Goal: Task Accomplishment & Management: Use online tool/utility

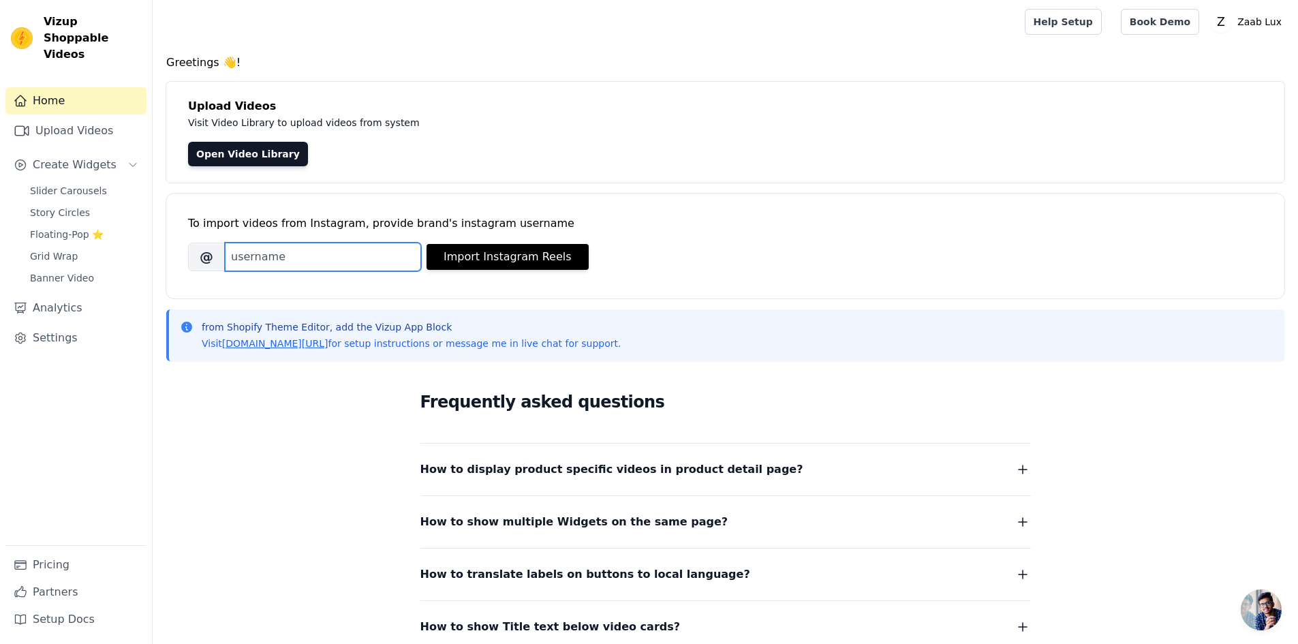
click at [332, 268] on input "Brand's Instagram Username" at bounding box center [323, 257] width 196 height 29
click at [275, 255] on input "Brand's Instagram Username" at bounding box center [323, 257] width 196 height 29
paste input "zaabluxe"
type input "zaabluxe"
click at [845, 145] on div "Open Video Library" at bounding box center [725, 154] width 1074 height 25
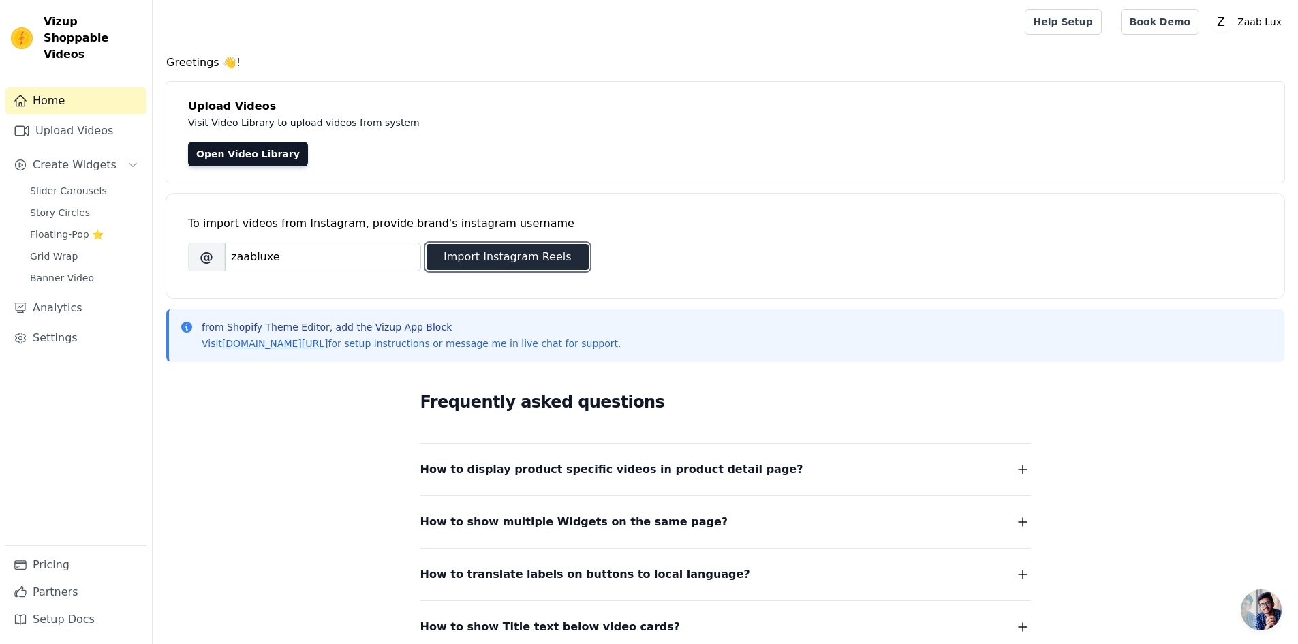
click at [528, 268] on button "Import Instagram Reels" at bounding box center [507, 257] width 162 height 26
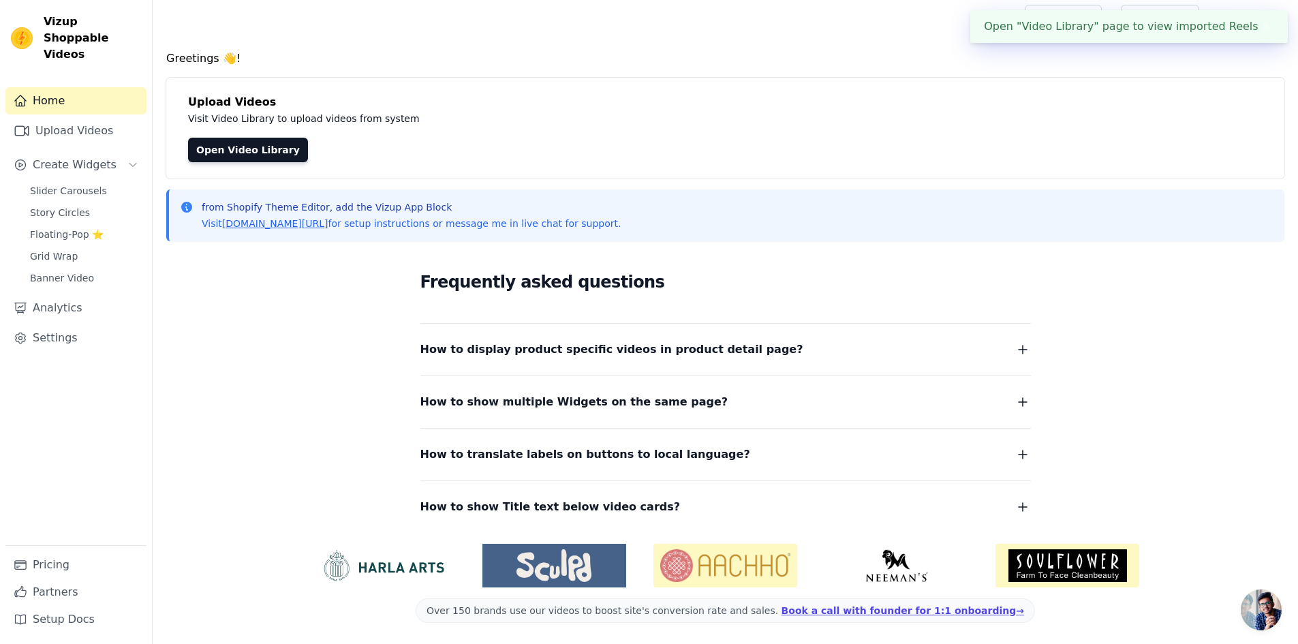
scroll to position [5, 0]
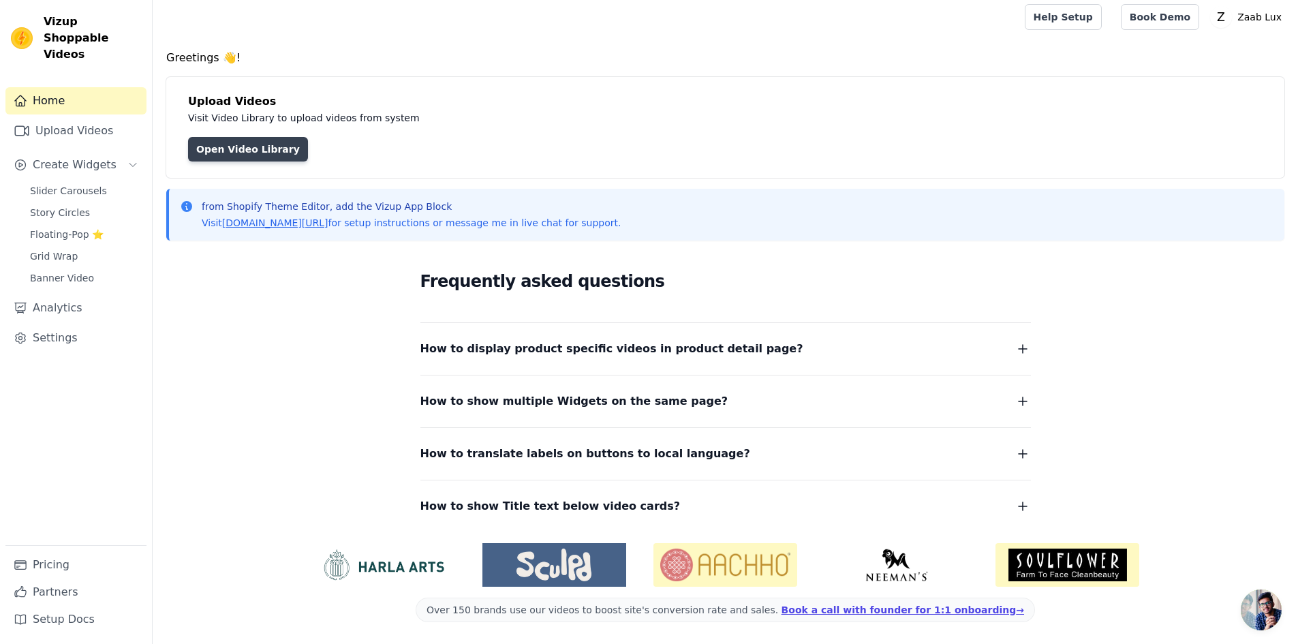
click at [272, 147] on link "Open Video Library" at bounding box center [248, 149] width 120 height 25
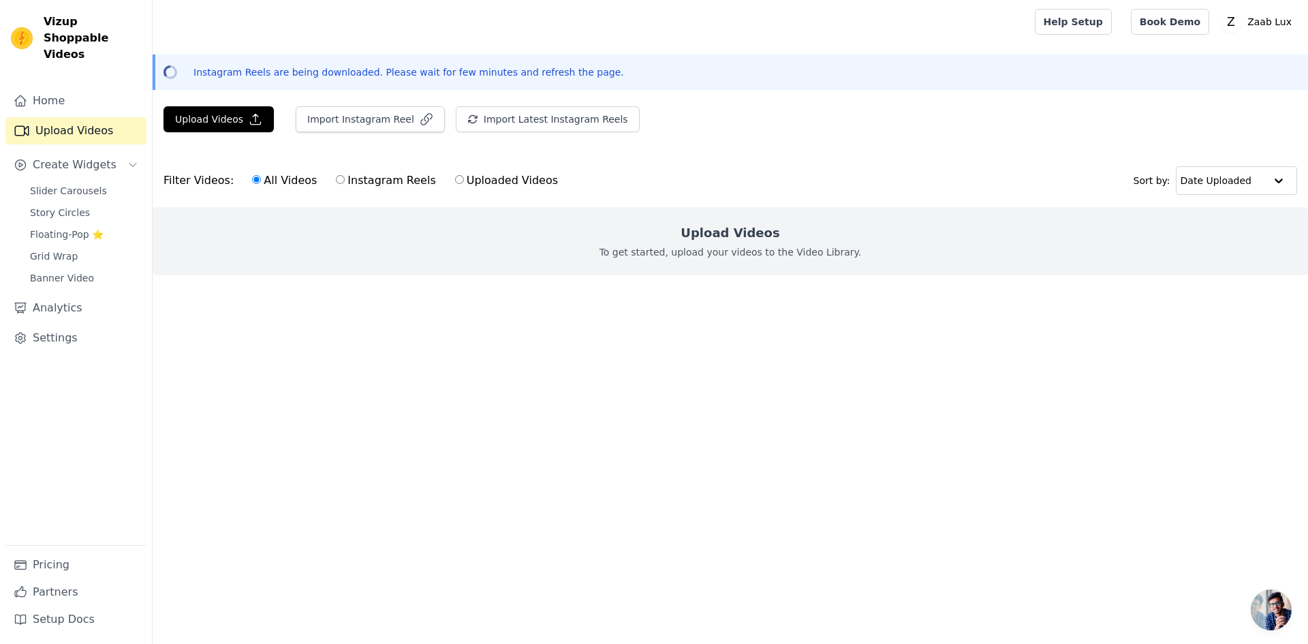
click at [371, 177] on label "Instagram Reels" at bounding box center [385, 181] width 101 height 18
click at [345, 177] on input "Instagram Reels" at bounding box center [340, 179] width 9 height 9
radio input "true"
click at [273, 176] on label "All Videos" at bounding box center [284, 181] width 66 height 18
click at [261, 176] on input "All Videos" at bounding box center [256, 179] width 9 height 9
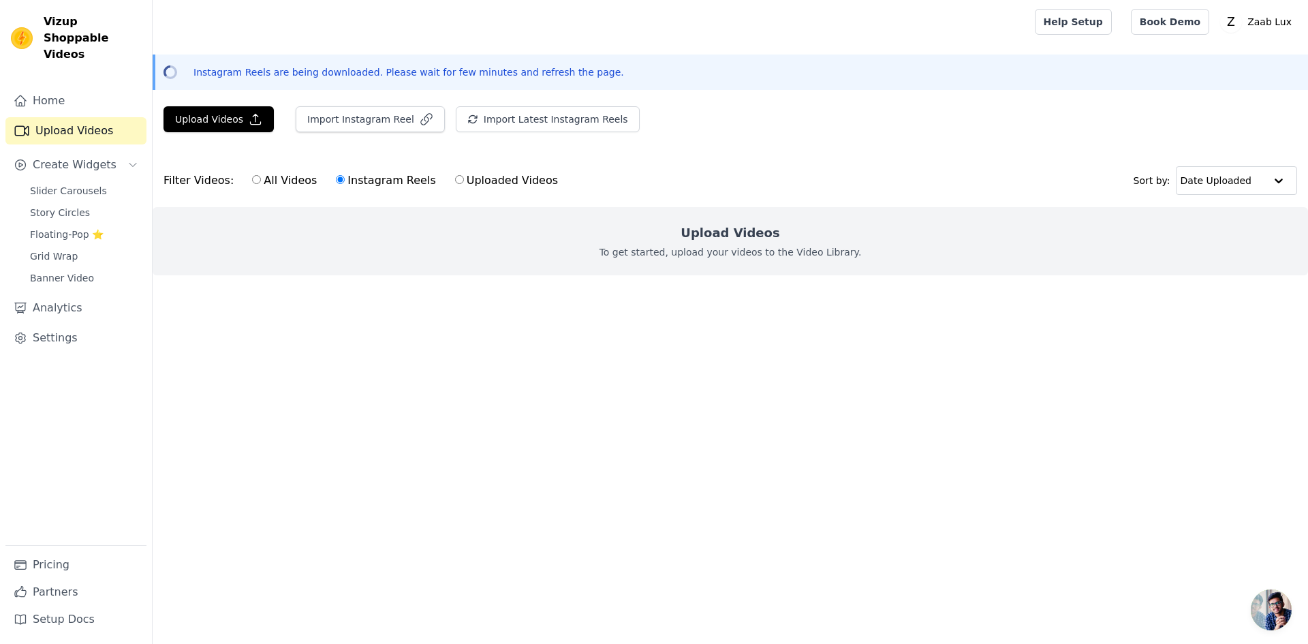
radio input "true"
click at [371, 127] on button "Import Instagram Reel" at bounding box center [370, 119] width 149 height 26
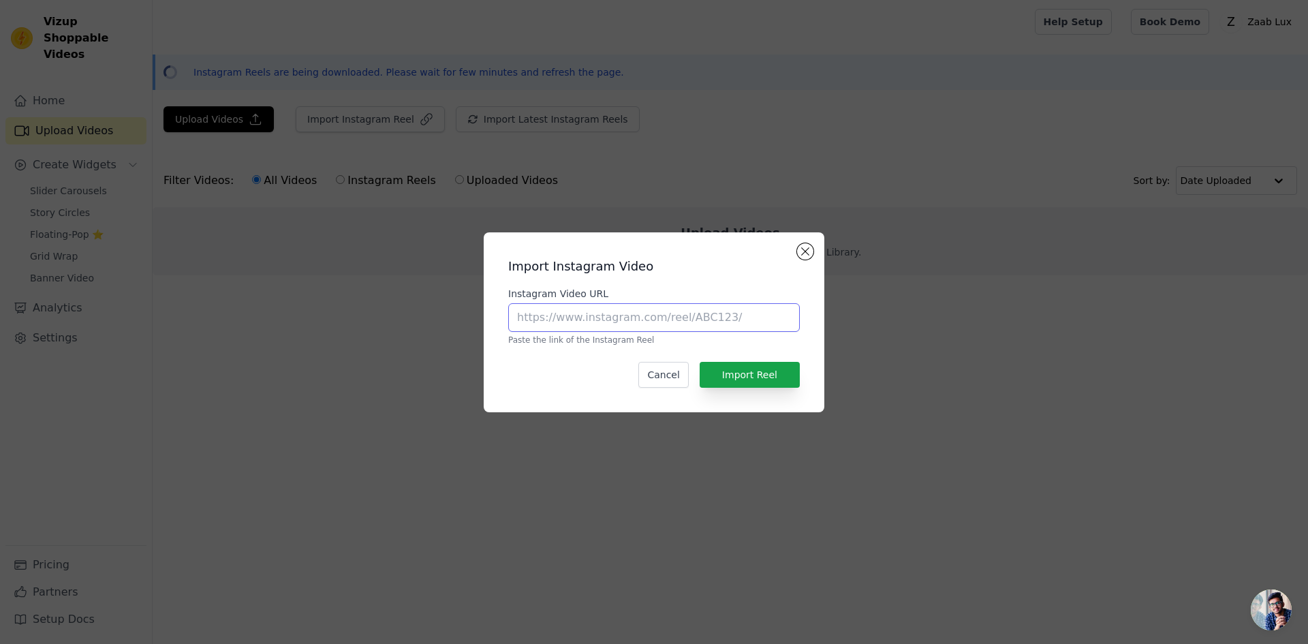
click at [653, 317] on input "Instagram Video URL" at bounding box center [654, 317] width 292 height 29
click at [804, 253] on button "Close modal" at bounding box center [805, 251] width 16 height 16
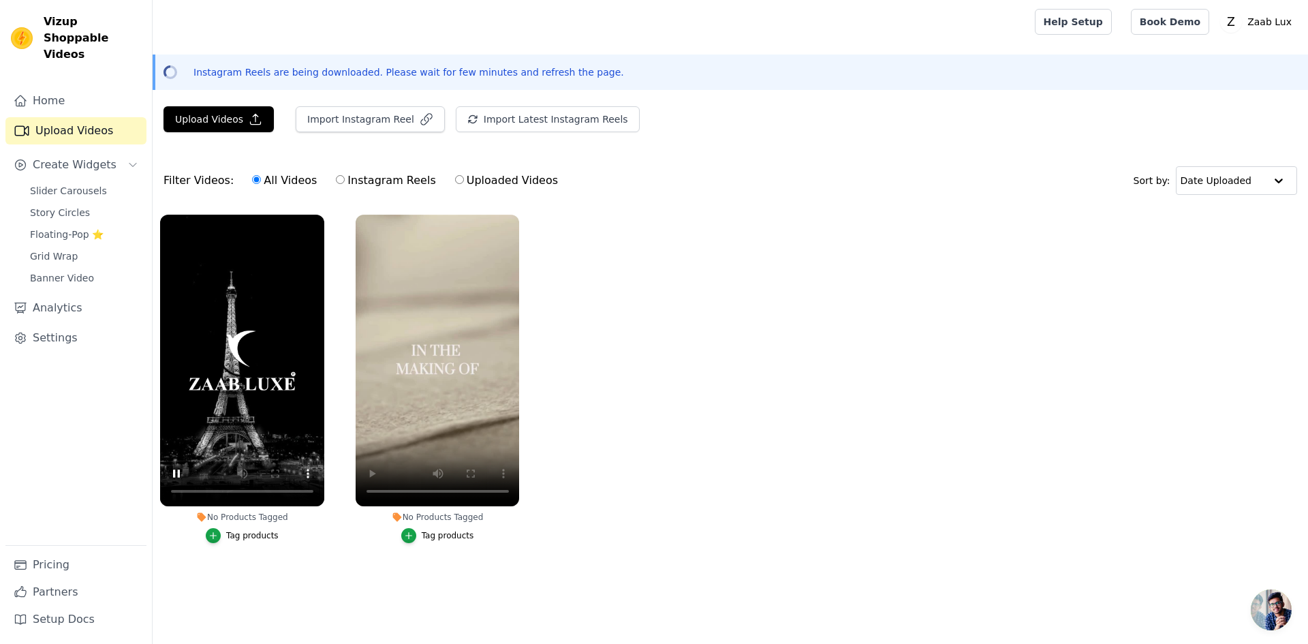
click at [698, 289] on ul "No Products Tagged Tag products No Products Tagged Tag products" at bounding box center [730, 392] width 1155 height 371
click at [63, 184] on span "Slider Carousels" at bounding box center [68, 191] width 77 height 14
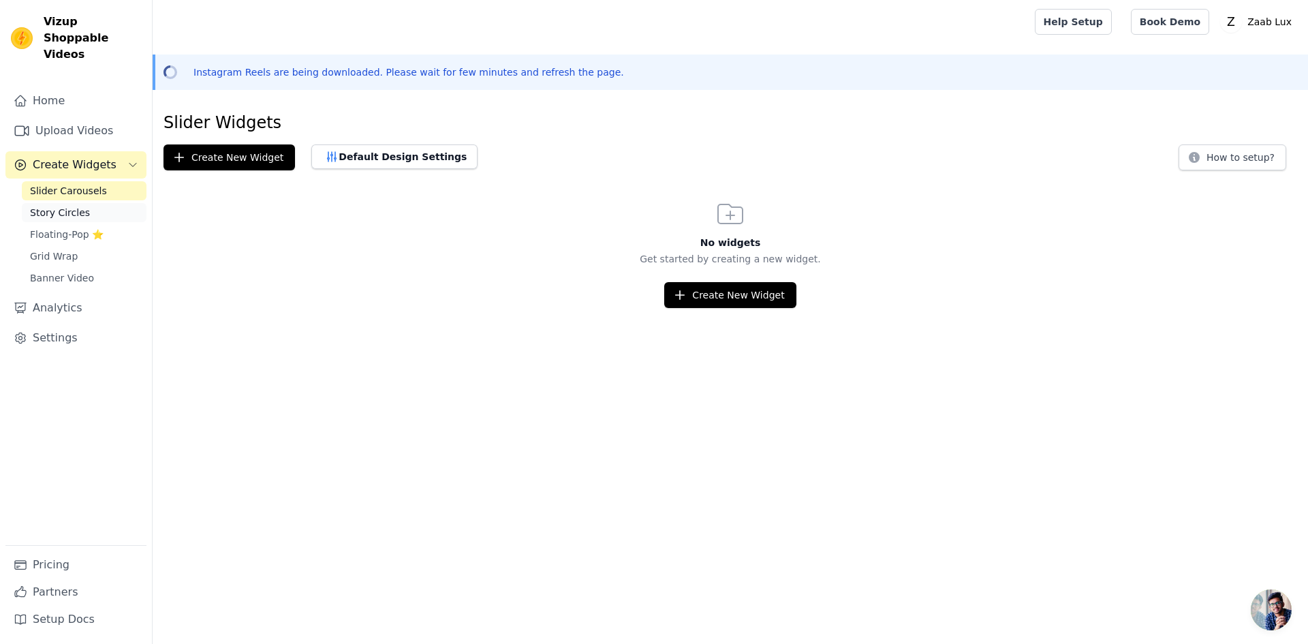
click at [66, 203] on link "Story Circles" at bounding box center [84, 212] width 125 height 19
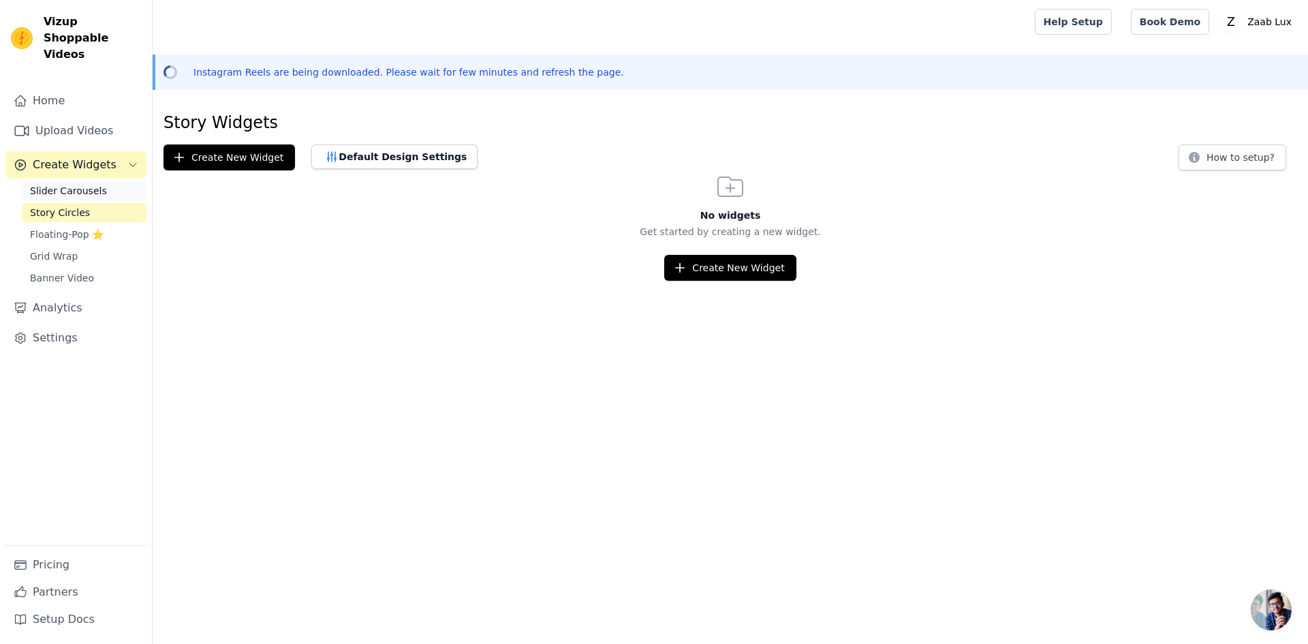
click at [77, 184] on span "Slider Carousels" at bounding box center [68, 191] width 77 height 14
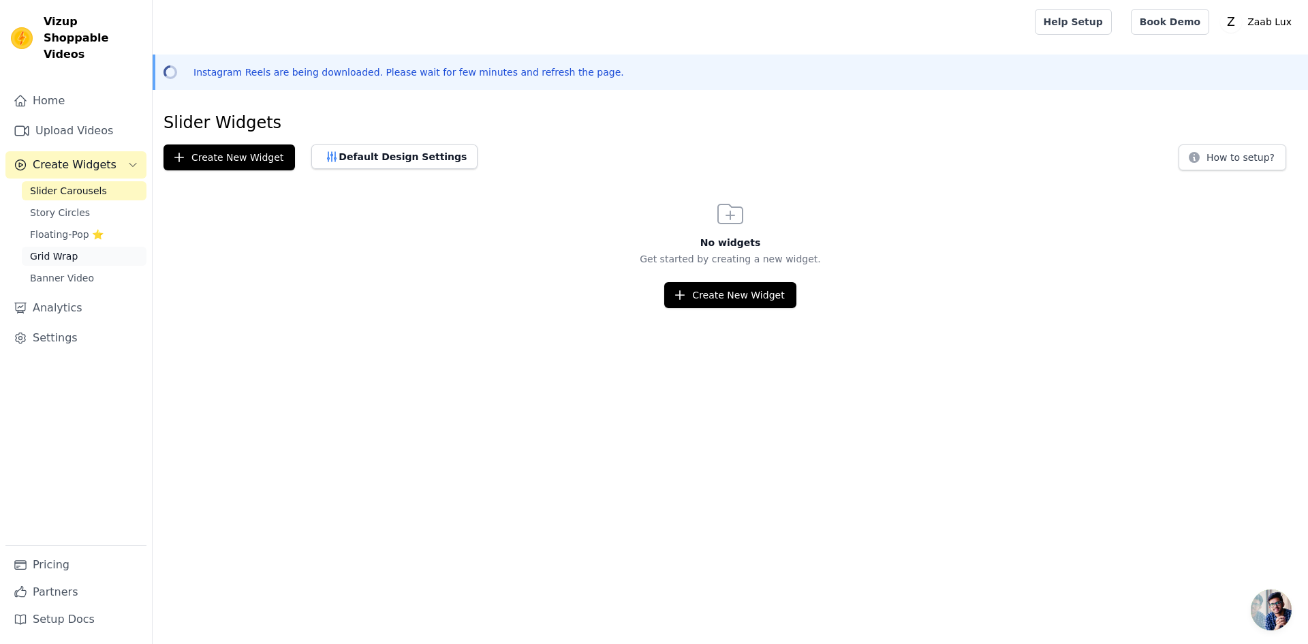
click at [57, 249] on span "Grid Wrap" at bounding box center [54, 256] width 48 height 14
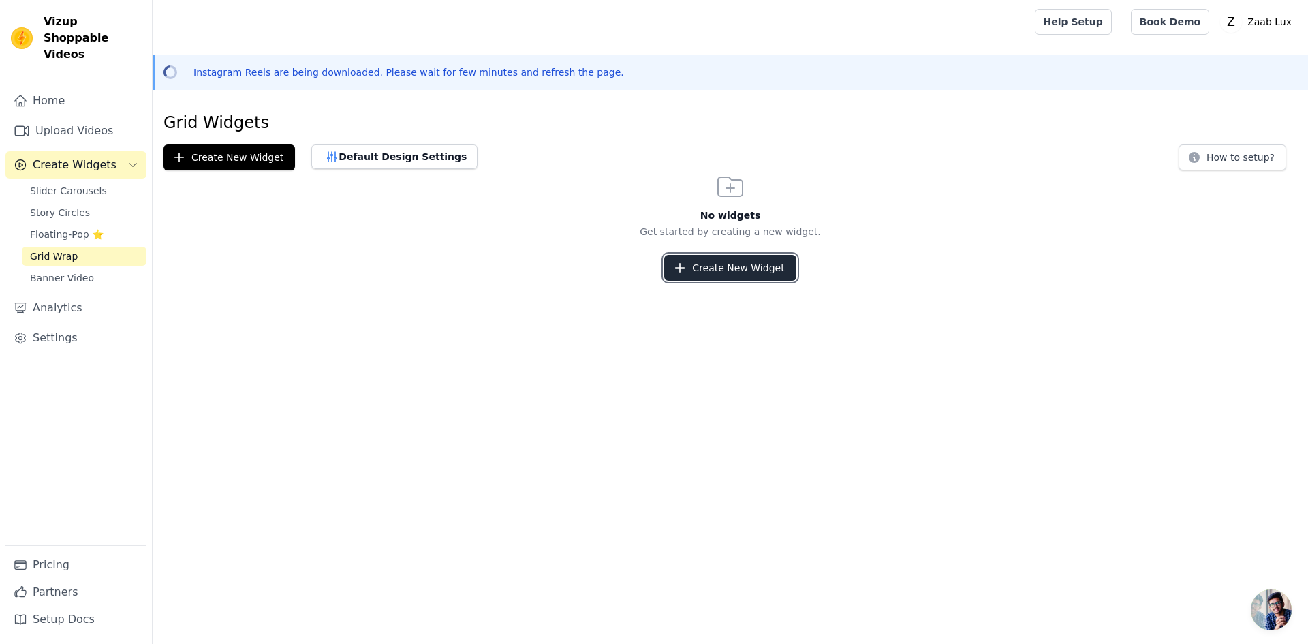
click at [713, 267] on button "Create New Widget" at bounding box center [729, 268] width 131 height 26
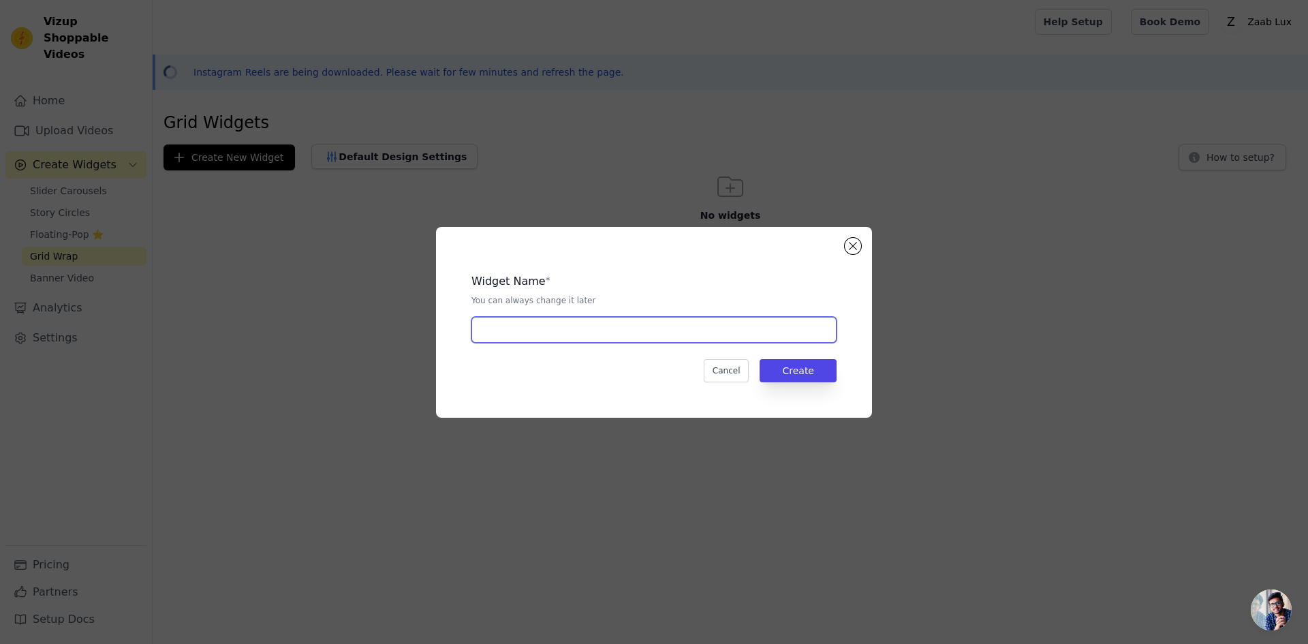
click at [555, 321] on input "text" at bounding box center [653, 330] width 365 height 26
click at [851, 244] on button "Close modal" at bounding box center [853, 246] width 16 height 16
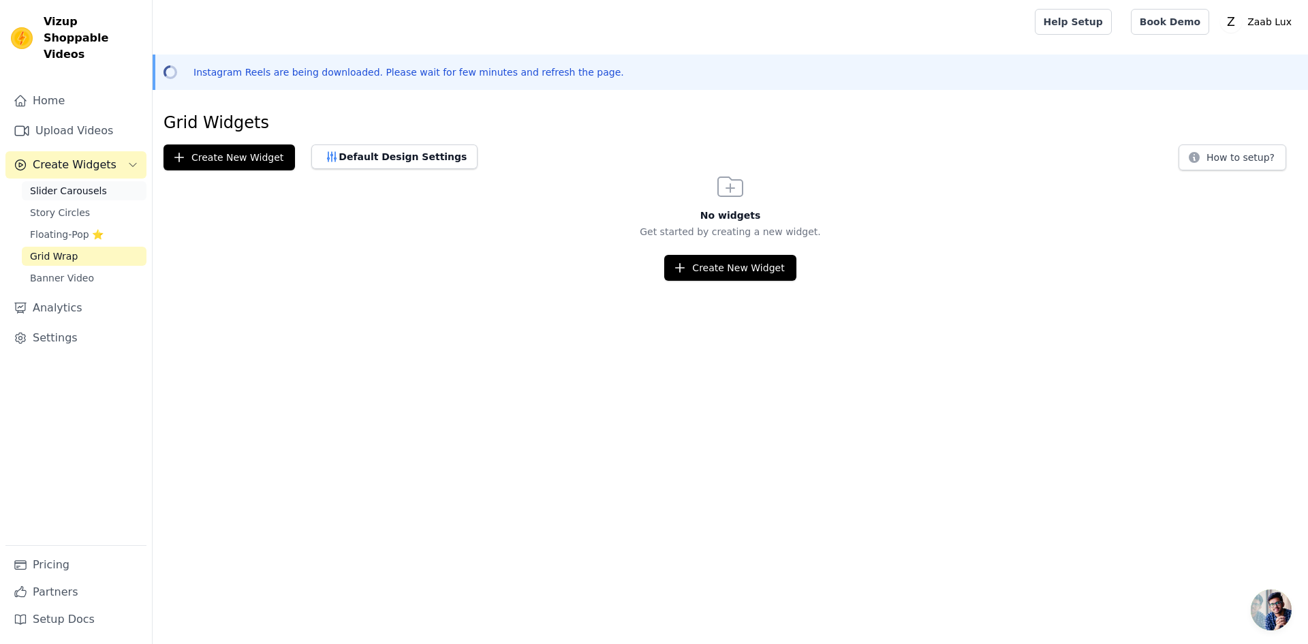
click at [114, 181] on link "Slider Carousels" at bounding box center [84, 190] width 125 height 19
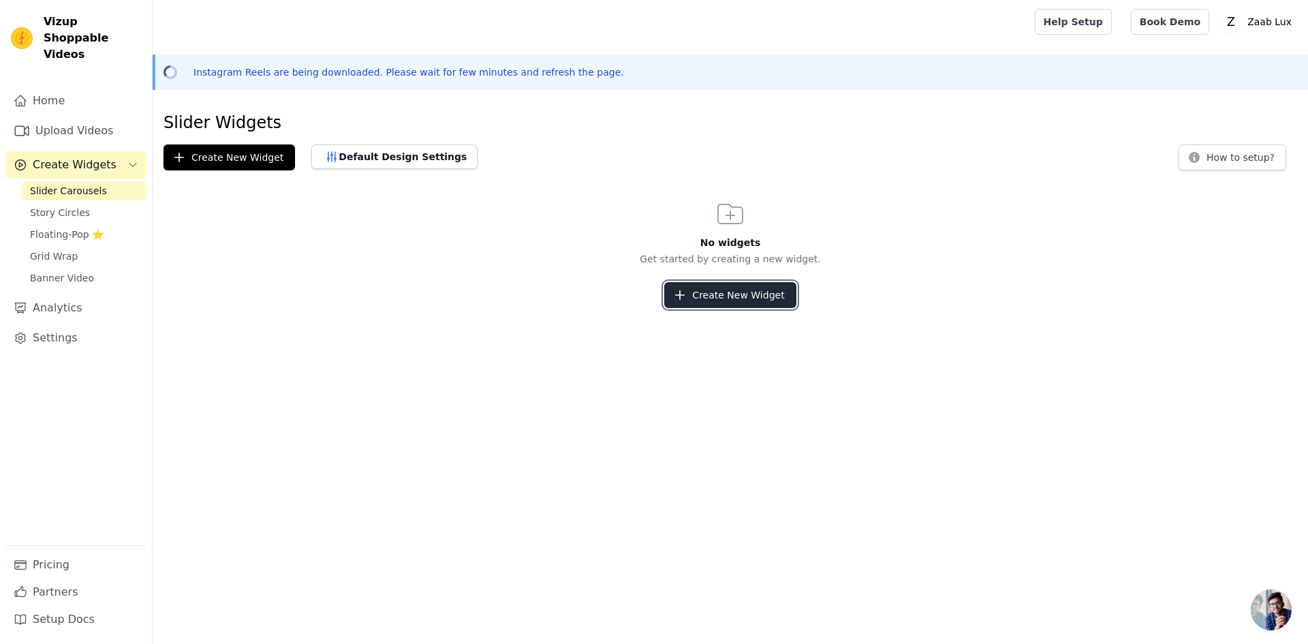
click at [751, 290] on button "Create New Widget" at bounding box center [729, 295] width 131 height 26
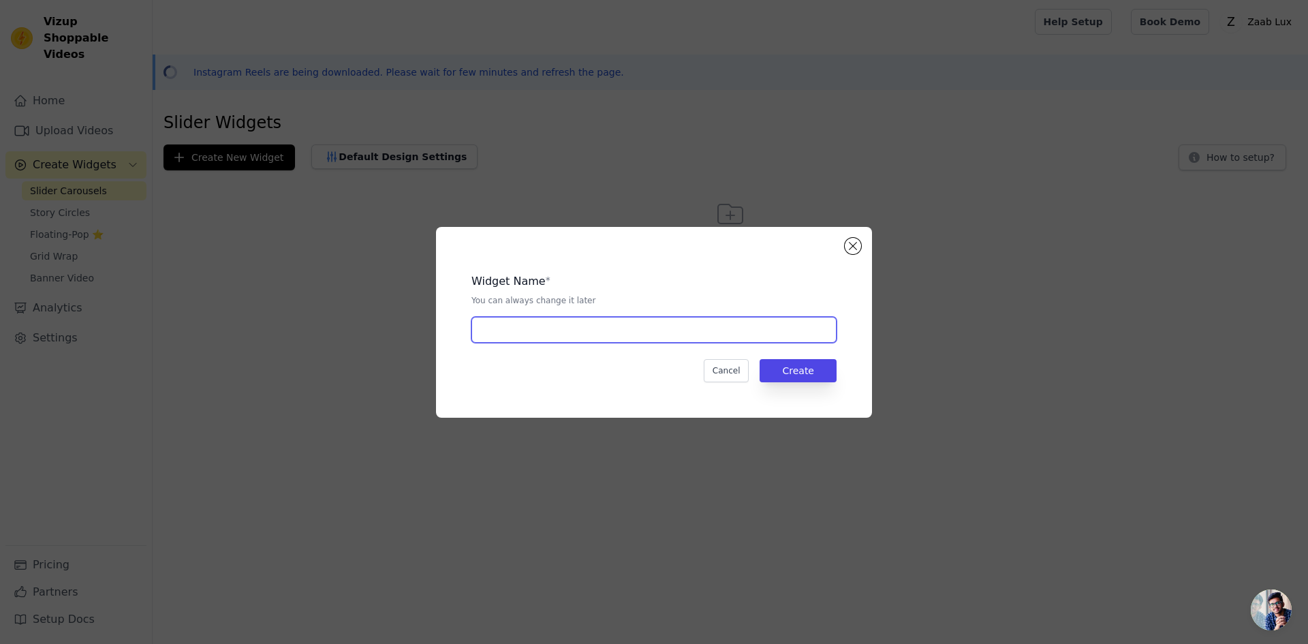
click at [671, 330] on input "text" at bounding box center [653, 330] width 365 height 26
type input "new"
click at [794, 368] on button "Create" at bounding box center [798, 370] width 77 height 23
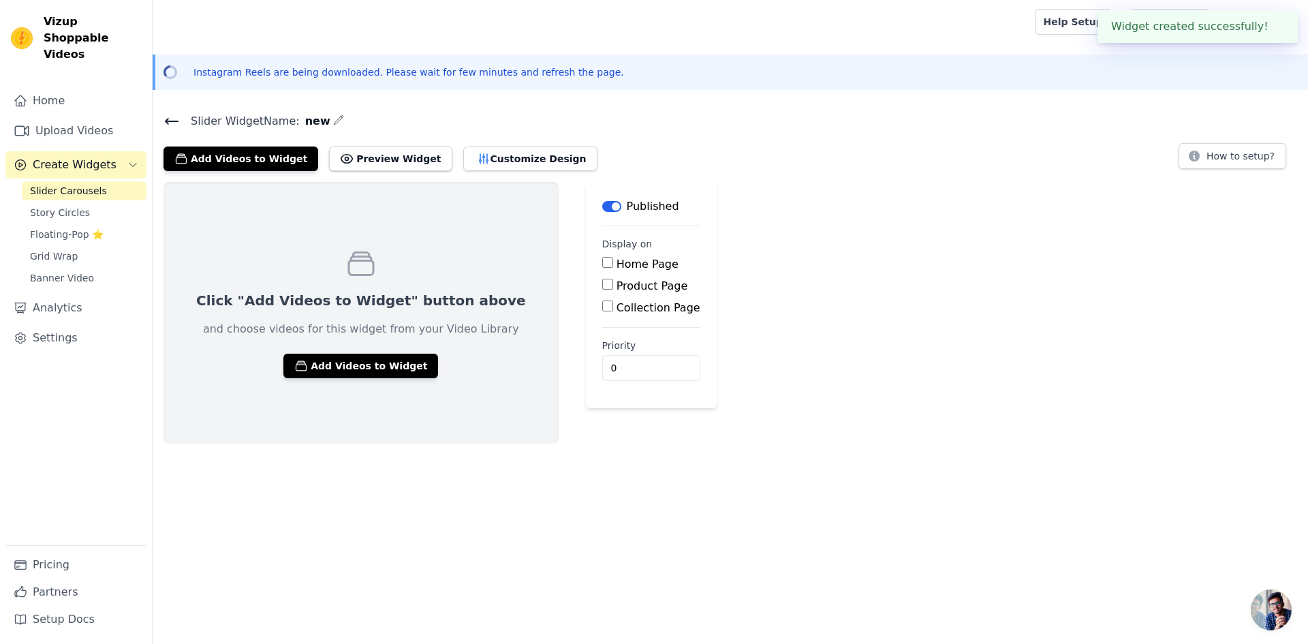
click at [616, 257] on label "Home Page" at bounding box center [647, 263] width 62 height 13
click at [613, 257] on input "Home Page" at bounding box center [607, 262] width 11 height 11
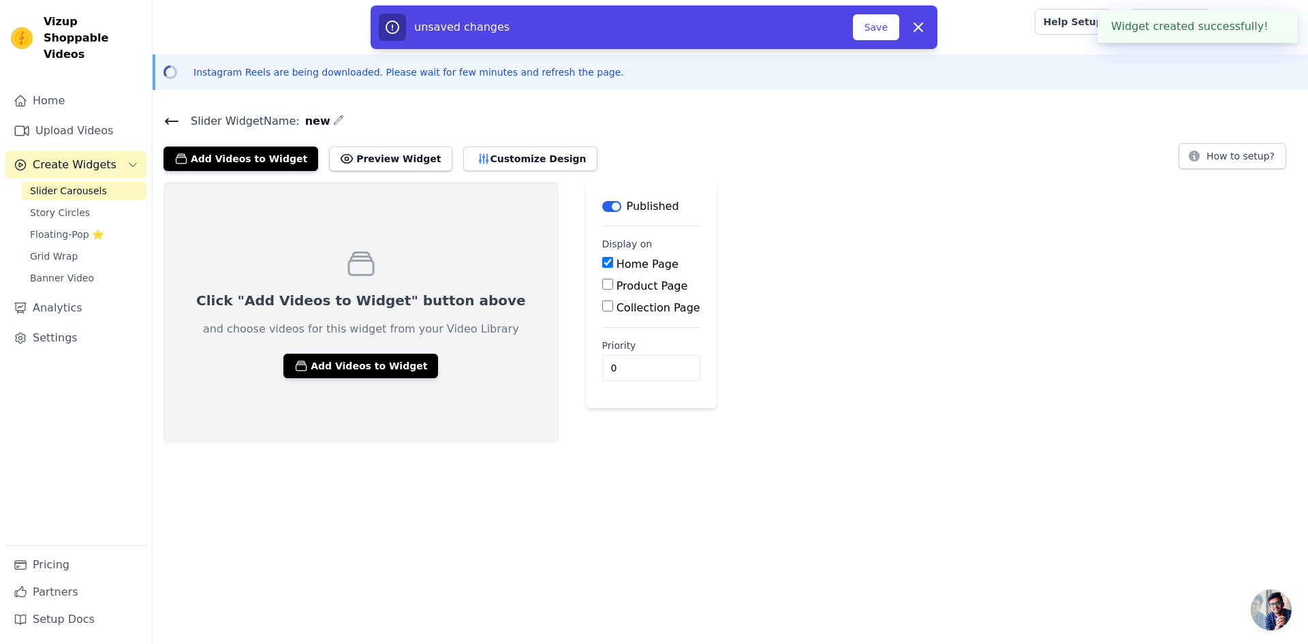
click at [616, 257] on label "Home Page" at bounding box center [647, 263] width 62 height 13
click at [612, 257] on input "Home Page" at bounding box center [607, 262] width 11 height 11
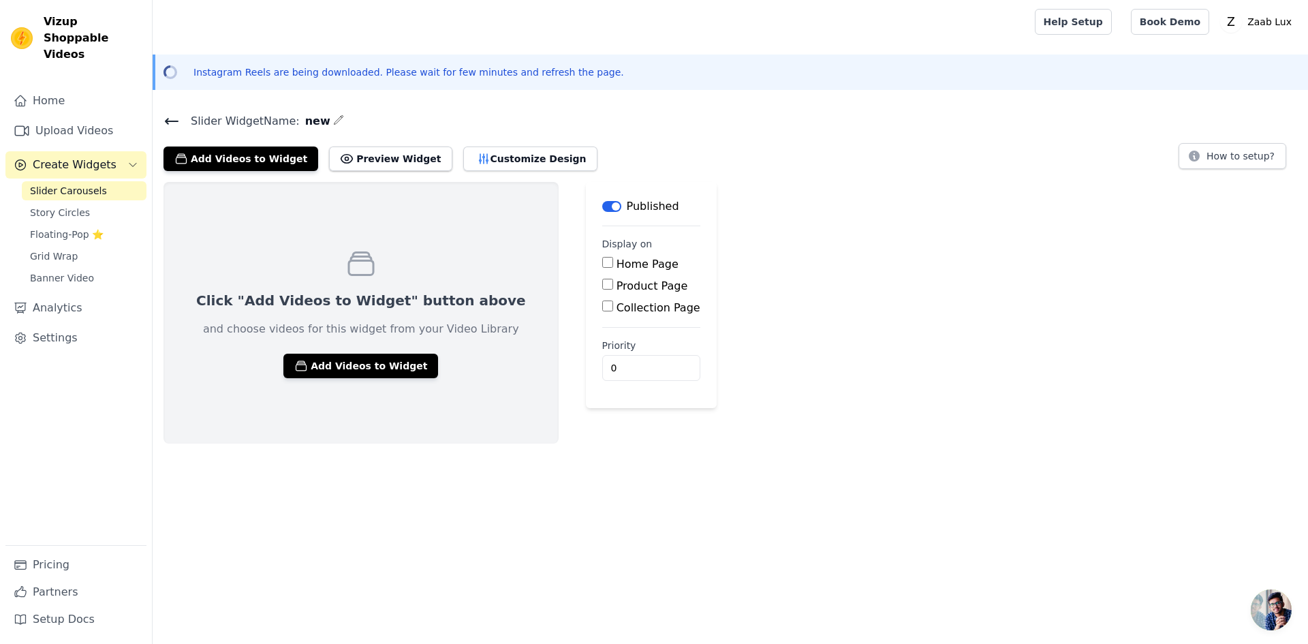
click at [616, 257] on label "Home Page" at bounding box center [647, 263] width 62 height 13
click at [602, 257] on input "Home Page" at bounding box center [607, 262] width 11 height 11
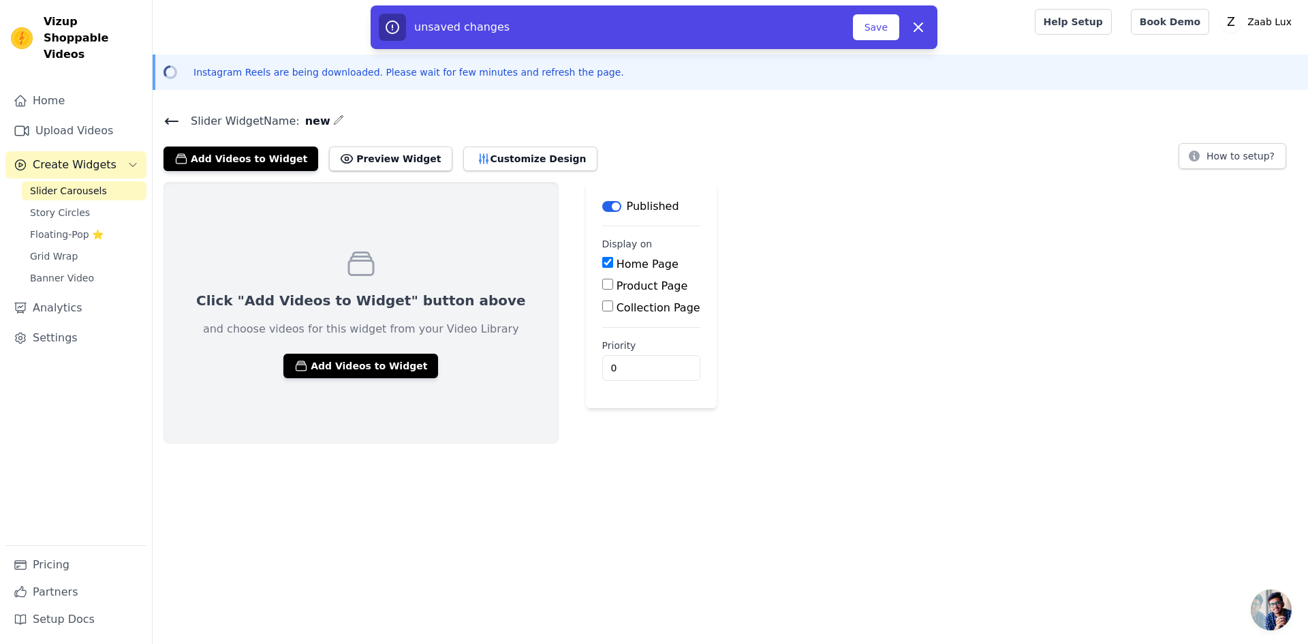
click at [602, 253] on fieldset "Display on Home Page Product Page Collection Page" at bounding box center [651, 276] width 98 height 79
click at [616, 259] on label "Home Page" at bounding box center [647, 263] width 62 height 13
click at [602, 259] on input "Home Page" at bounding box center [607, 262] width 11 height 11
checkbox input "false"
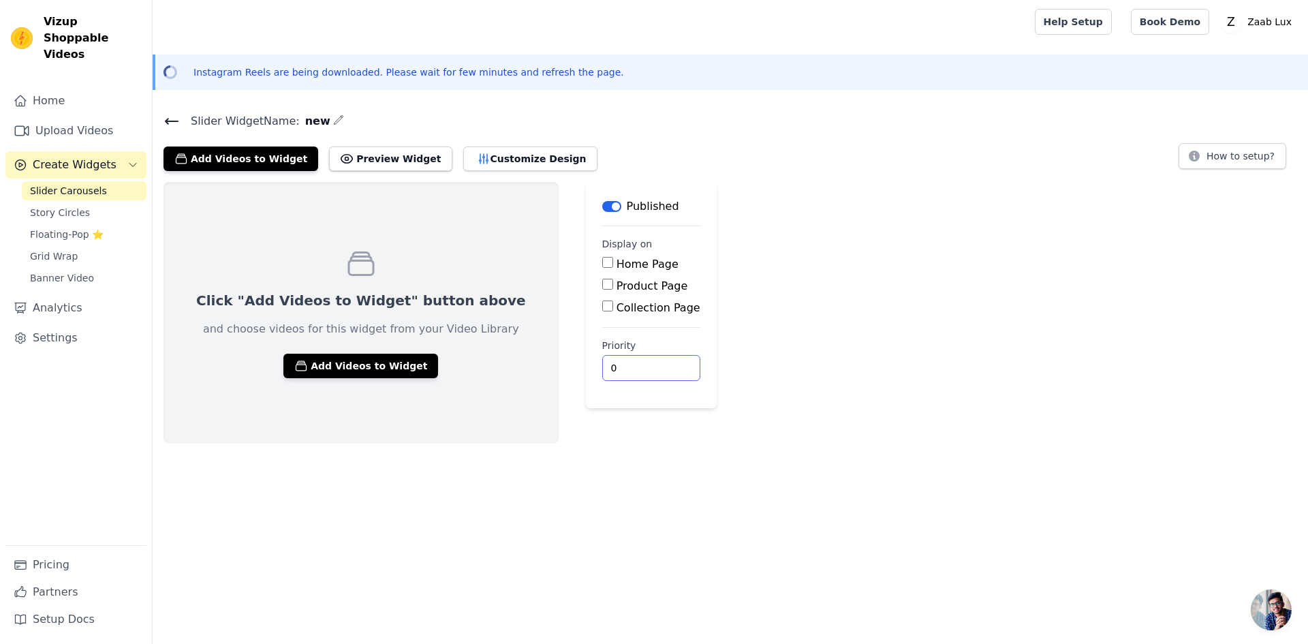
click at [602, 363] on input "0" at bounding box center [651, 368] width 98 height 26
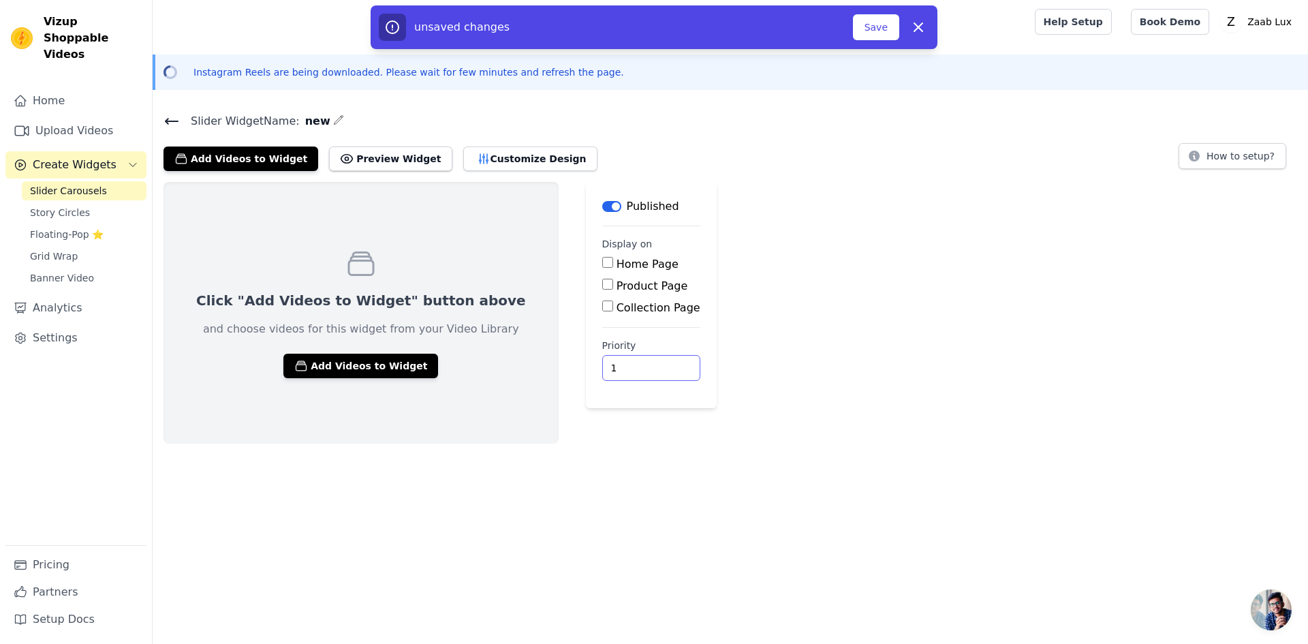
click at [607, 362] on input "1" at bounding box center [651, 368] width 98 height 26
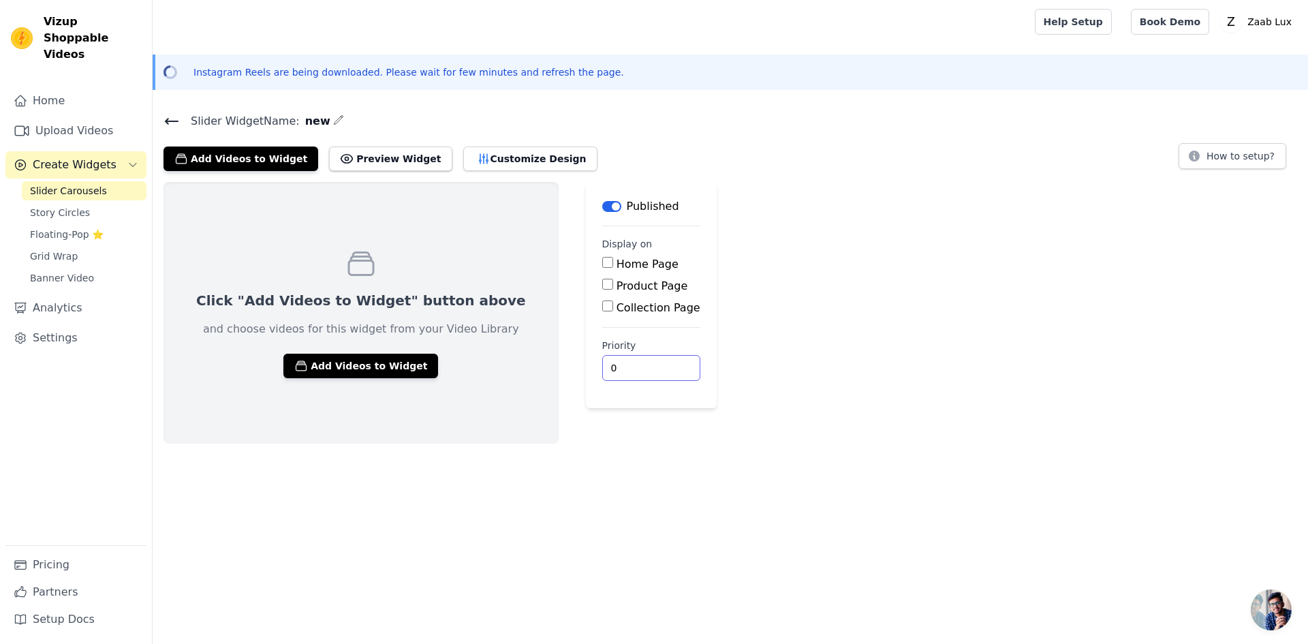
type input "0"
click at [606, 373] on input "0" at bounding box center [651, 368] width 98 height 26
click at [353, 375] on button "Add Videos to Widget" at bounding box center [360, 366] width 155 height 25
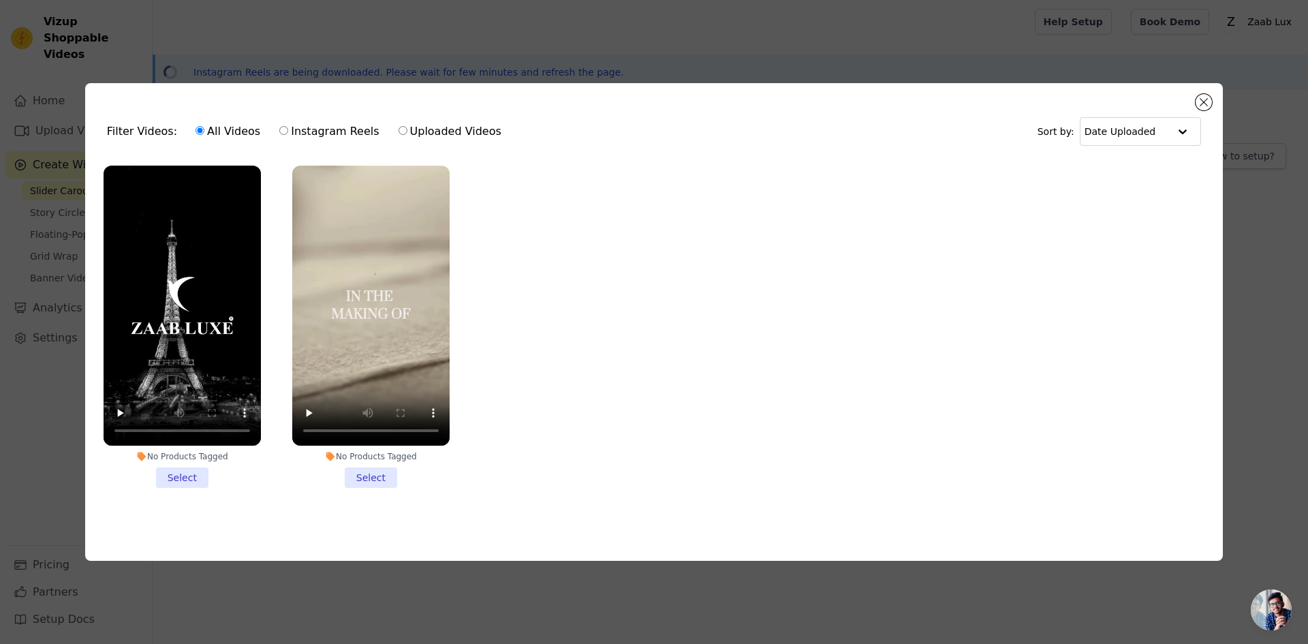
click at [174, 471] on li "No Products Tagged Select" at bounding box center [182, 327] width 157 height 322
click at [0, 0] on input "No Products Tagged Select" at bounding box center [0, 0] width 0 height 0
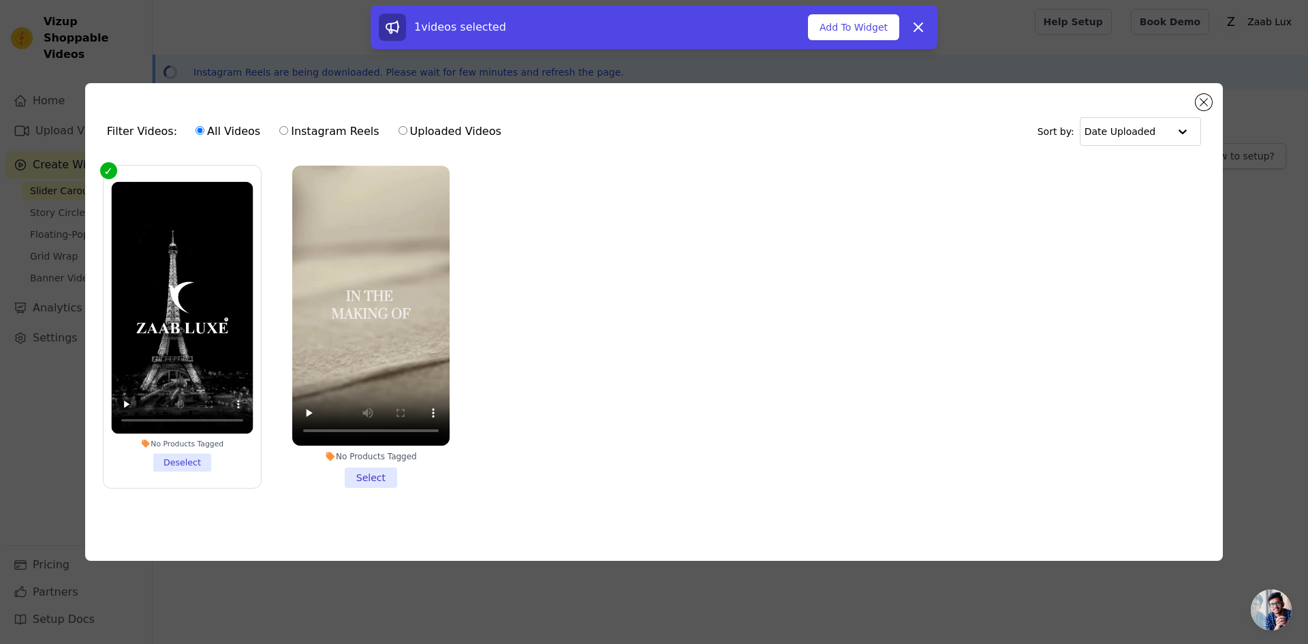
click at [366, 478] on li "No Products Tagged Select" at bounding box center [370, 327] width 157 height 322
click at [0, 0] on input "No Products Tagged Select" at bounding box center [0, 0] width 0 height 0
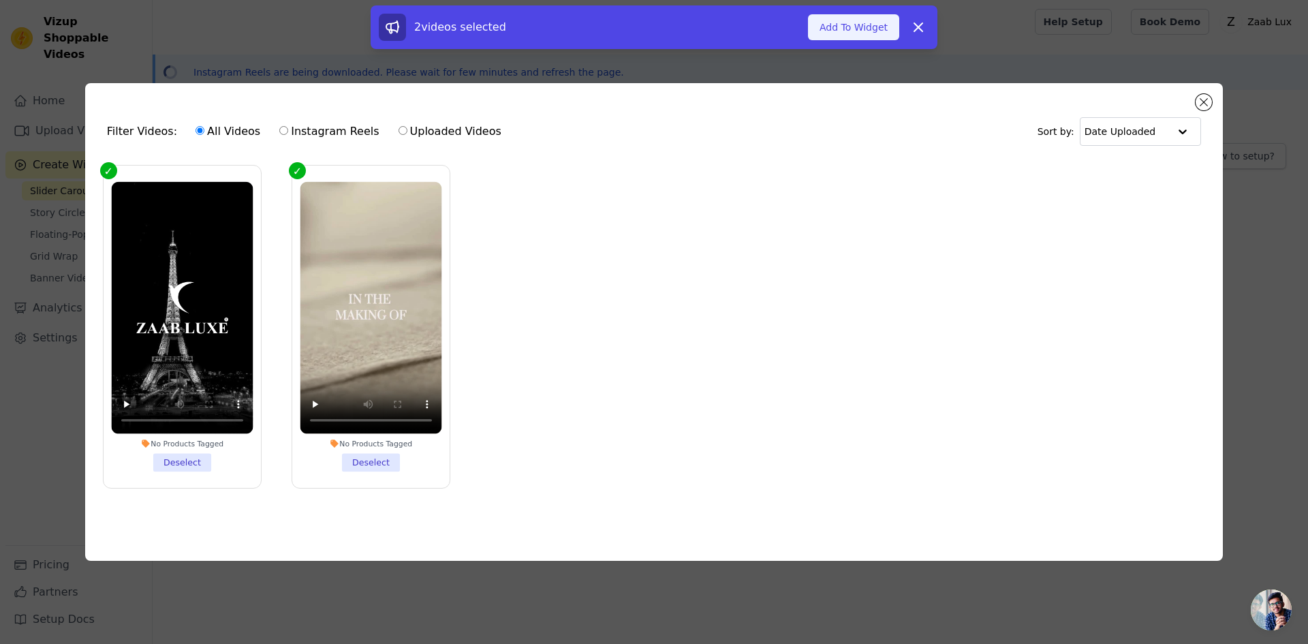
click at [839, 29] on button "Add To Widget" at bounding box center [853, 27] width 91 height 26
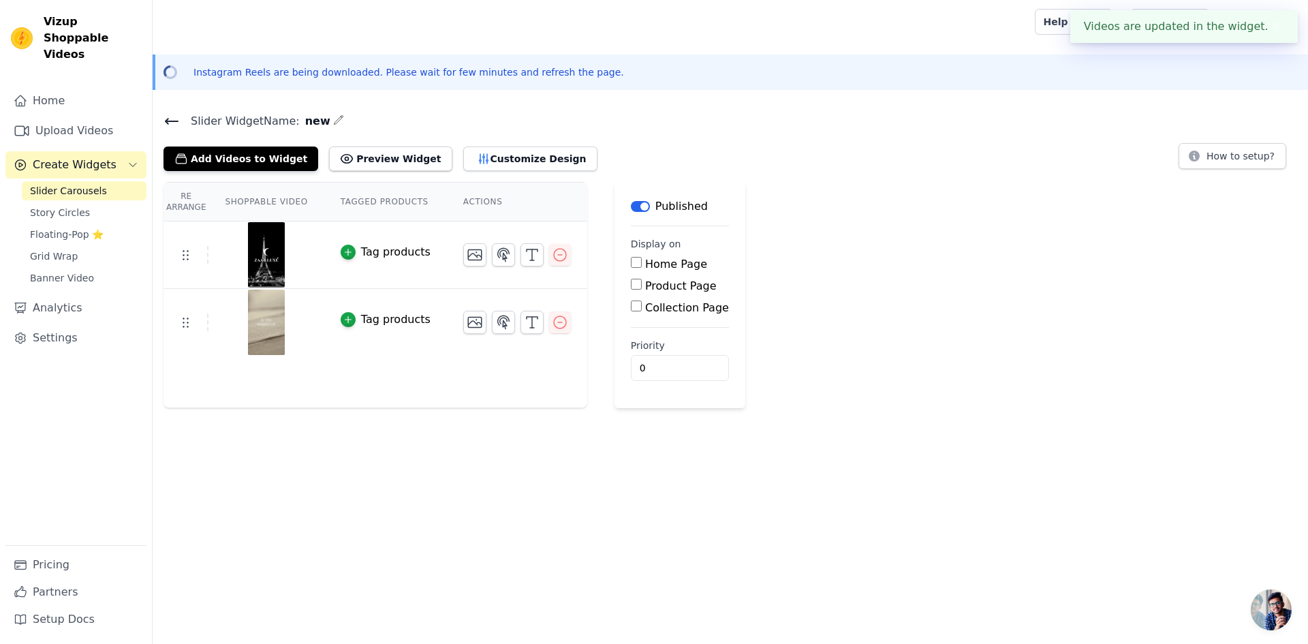
click at [668, 256] on div "Home Page" at bounding box center [680, 264] width 98 height 16
click at [664, 264] on label "Home Page" at bounding box center [676, 263] width 62 height 13
click at [642, 264] on input "Home Page" at bounding box center [636, 262] width 11 height 11
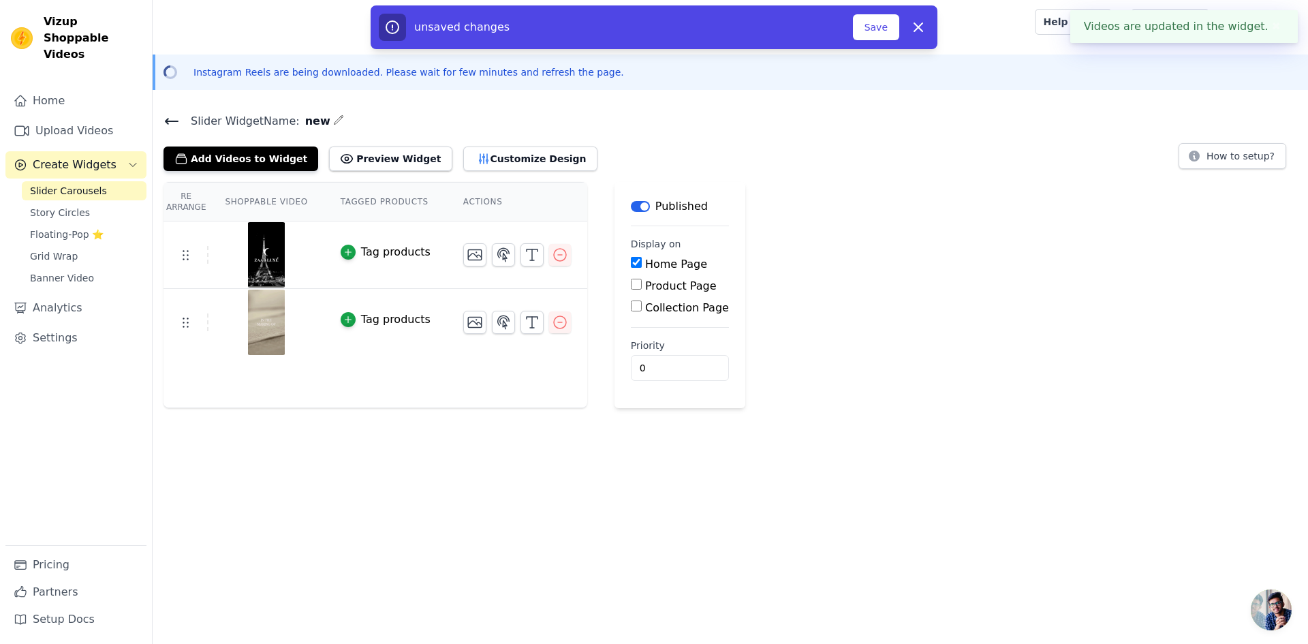
click at [669, 265] on label "Home Page" at bounding box center [676, 263] width 62 height 13
click at [642, 265] on input "Home Page" at bounding box center [636, 262] width 11 height 11
checkbox input "false"
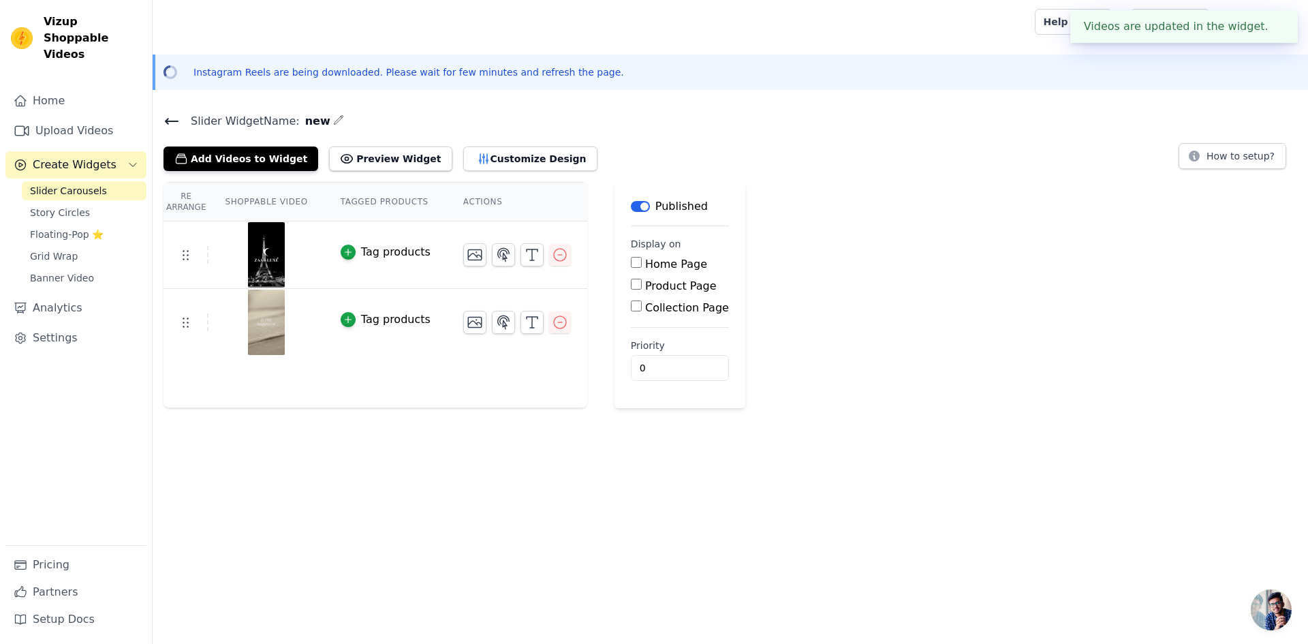
click at [646, 287] on label "Product Page" at bounding box center [681, 285] width 72 height 13
click at [642, 287] on input "Product Page" at bounding box center [636, 284] width 11 height 11
checkbox input "true"
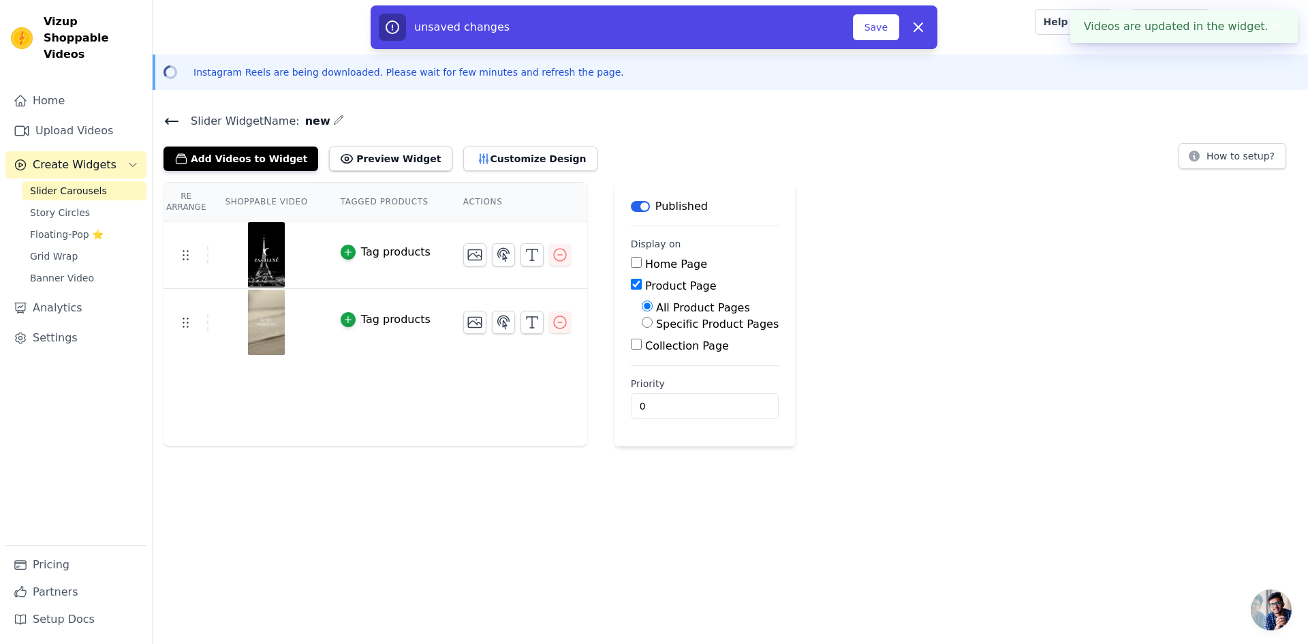
click at [659, 278] on div "Product Page" at bounding box center [705, 286] width 148 height 16
click at [654, 285] on label "Product Page" at bounding box center [681, 285] width 72 height 13
click at [366, 149] on button "Preview Widget" at bounding box center [390, 158] width 123 height 25
click at [470, 159] on button "Customize Design" at bounding box center [530, 158] width 134 height 25
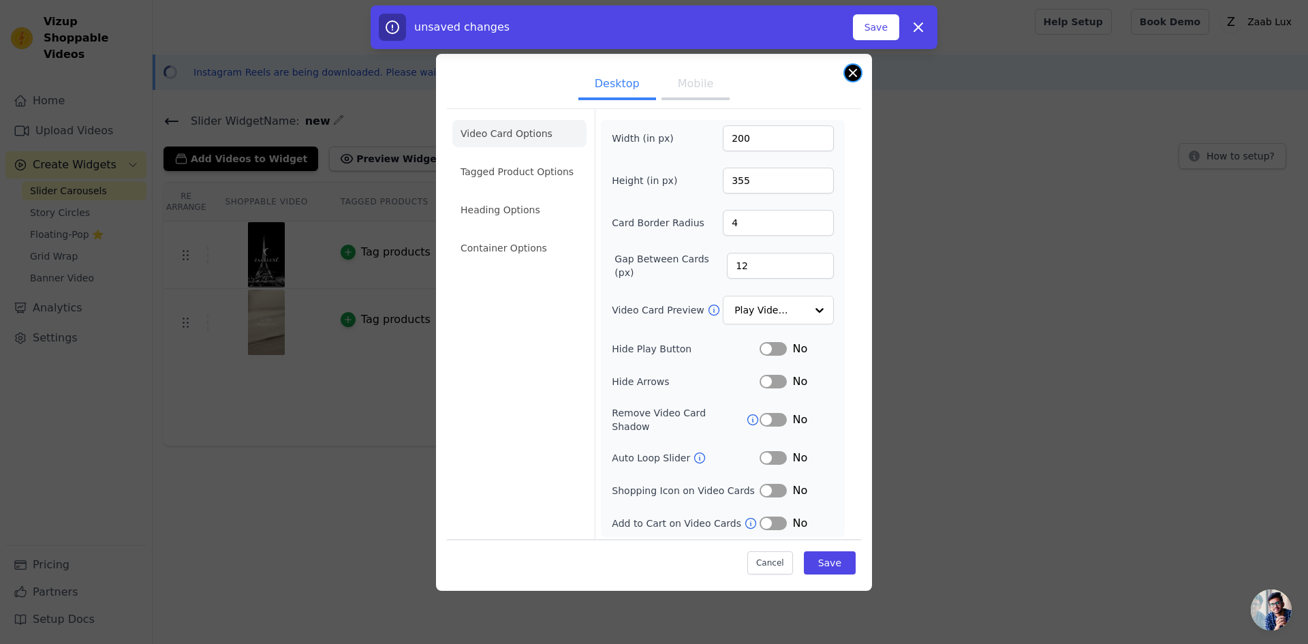
click at [852, 74] on button "Close modal" at bounding box center [853, 73] width 16 height 16
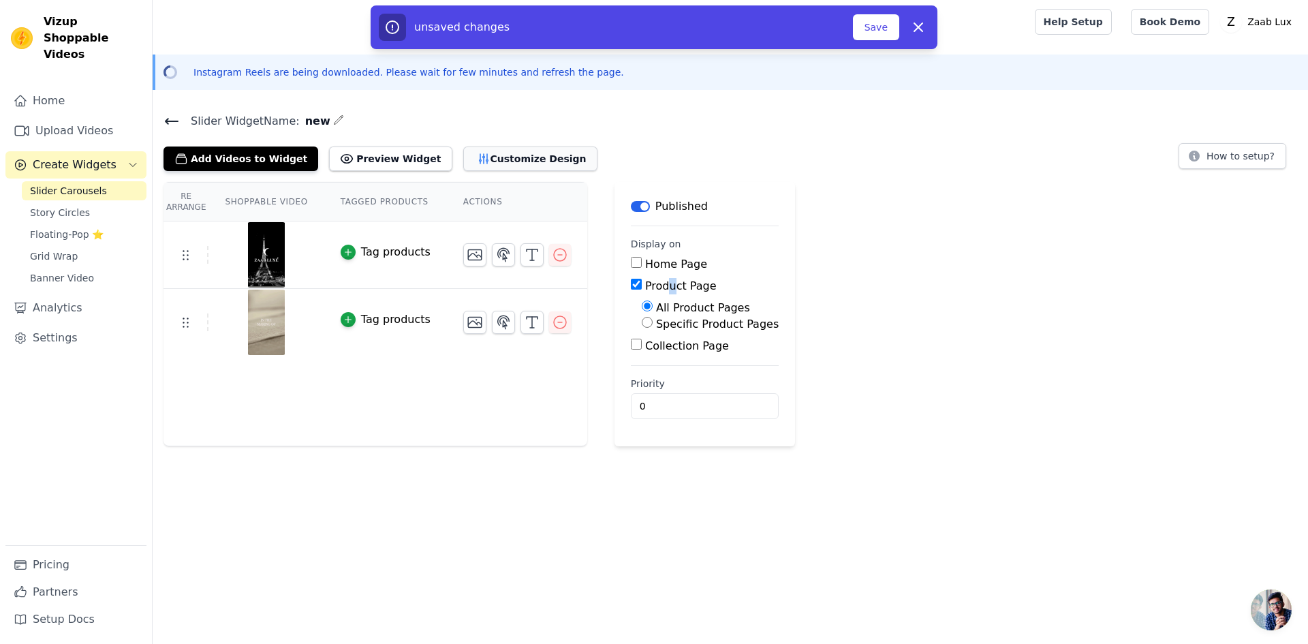
click at [467, 152] on button "Customize Design" at bounding box center [530, 158] width 134 height 25
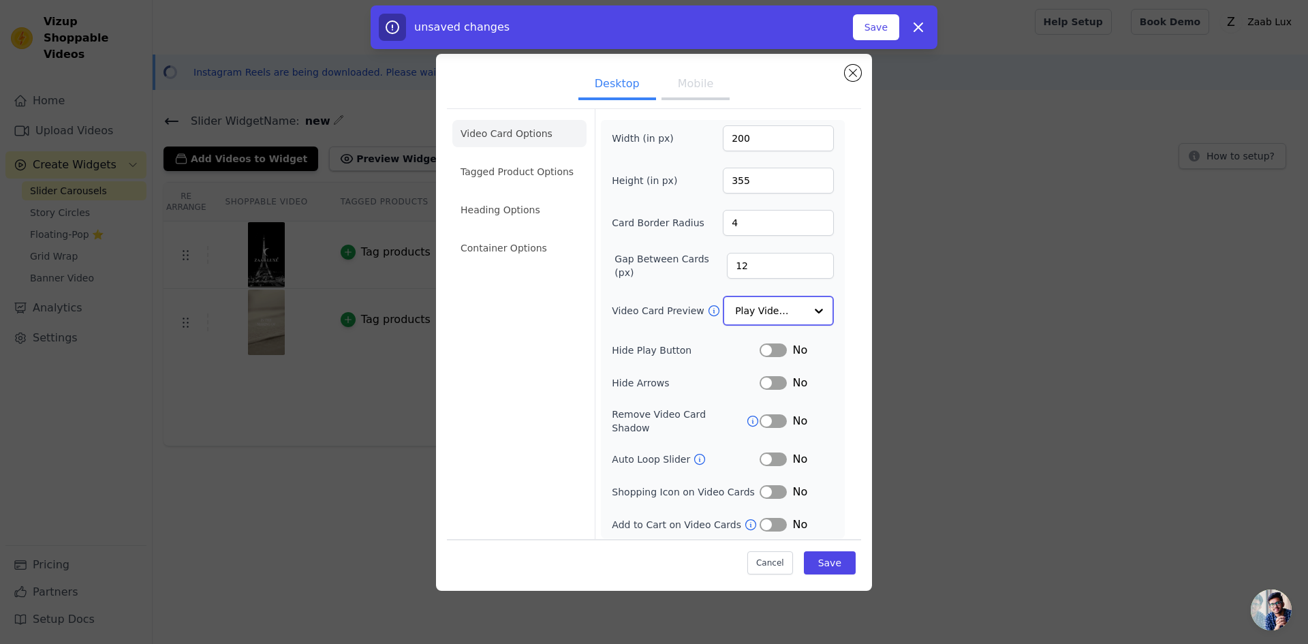
click at [760, 301] on input "Video Card Preview" at bounding box center [770, 310] width 70 height 27
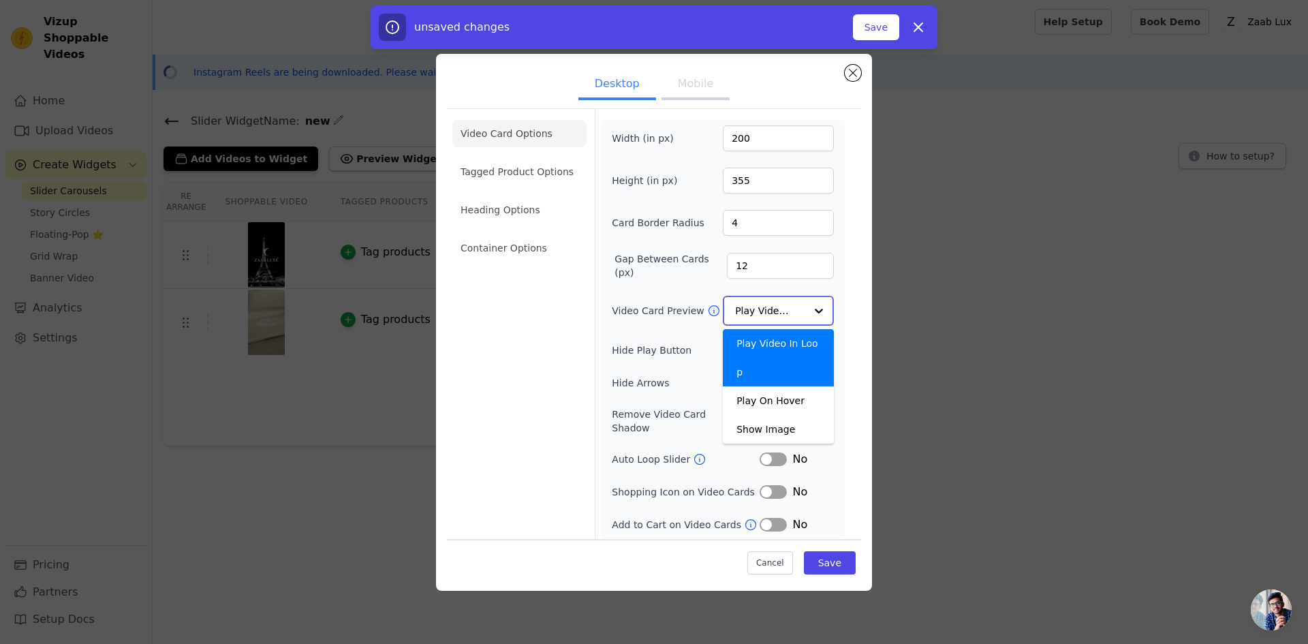
click at [760, 304] on input "Video Card Preview" at bounding box center [770, 310] width 70 height 27
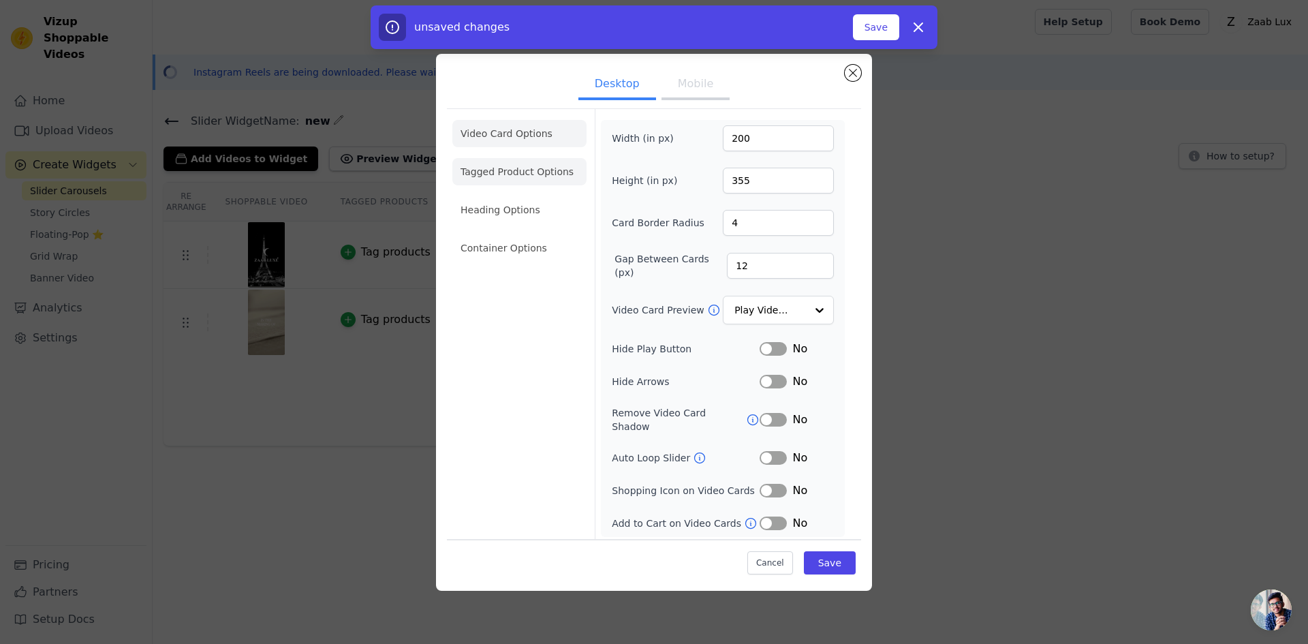
click at [508, 234] on li "Tagged Product Options" at bounding box center [519, 247] width 134 height 27
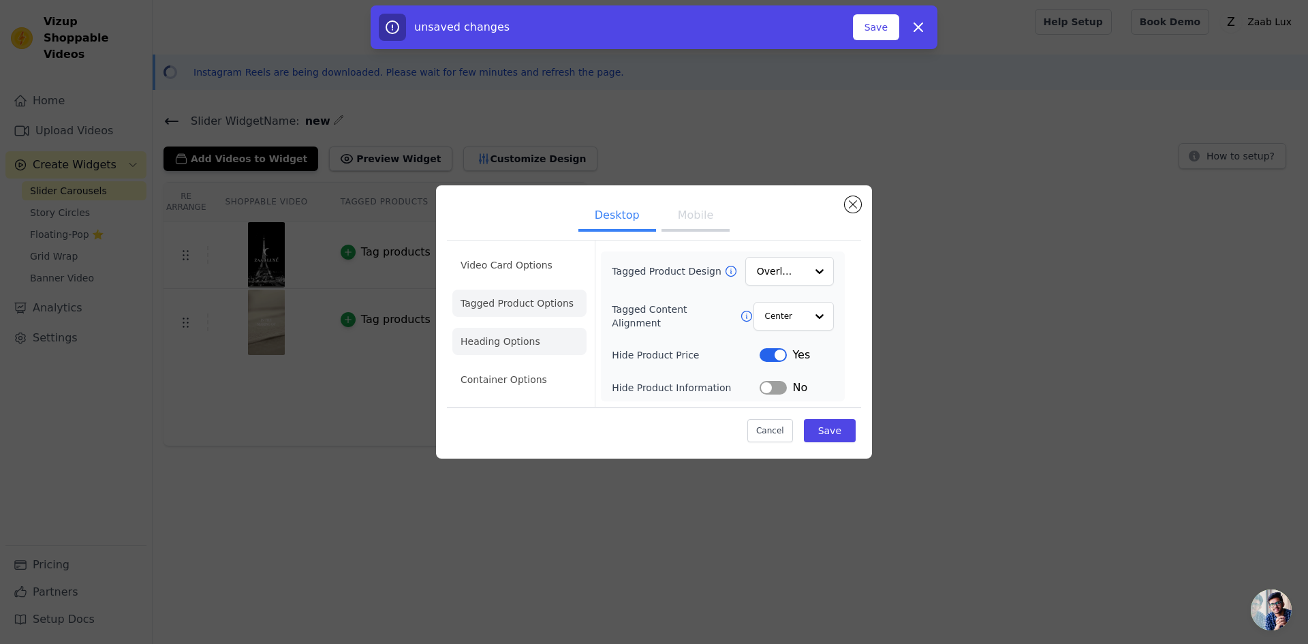
click at [499, 349] on li "Heading Options" at bounding box center [519, 341] width 134 height 27
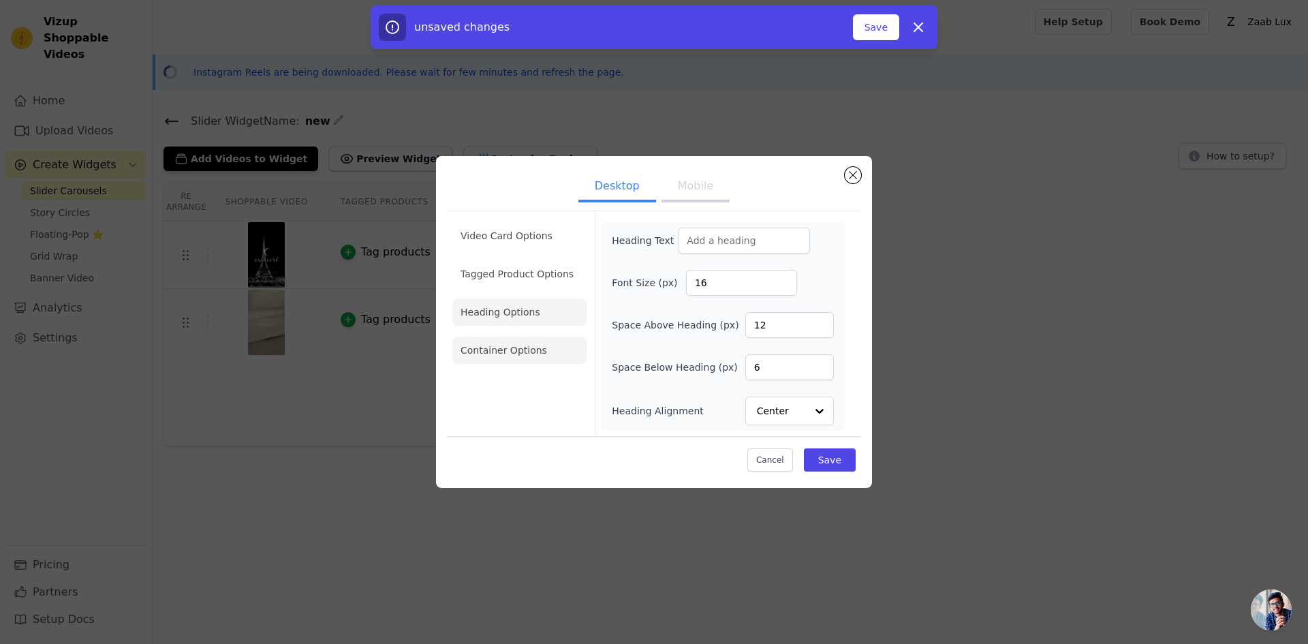
click at [522, 352] on li "Container Options" at bounding box center [519, 350] width 134 height 27
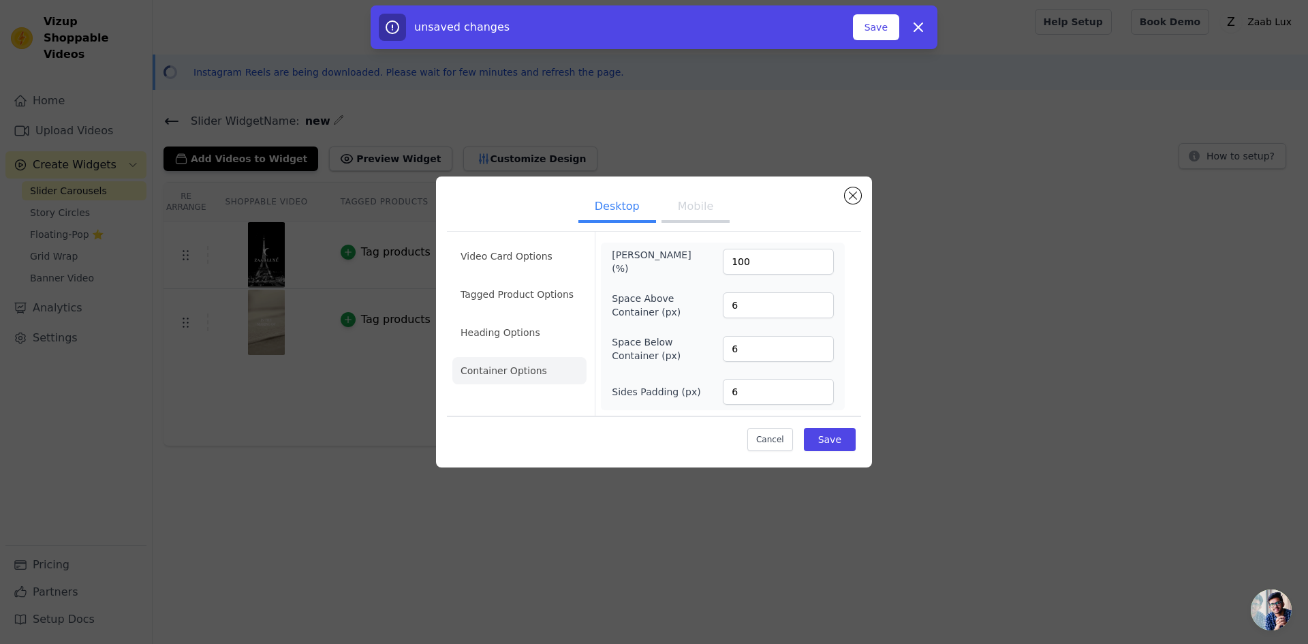
click at [529, 275] on ul "Video Card Options Tagged Product Options Heading Options Container Options" at bounding box center [519, 313] width 134 height 153
click at [529, 281] on li "Video Card Options" at bounding box center [519, 294] width 134 height 27
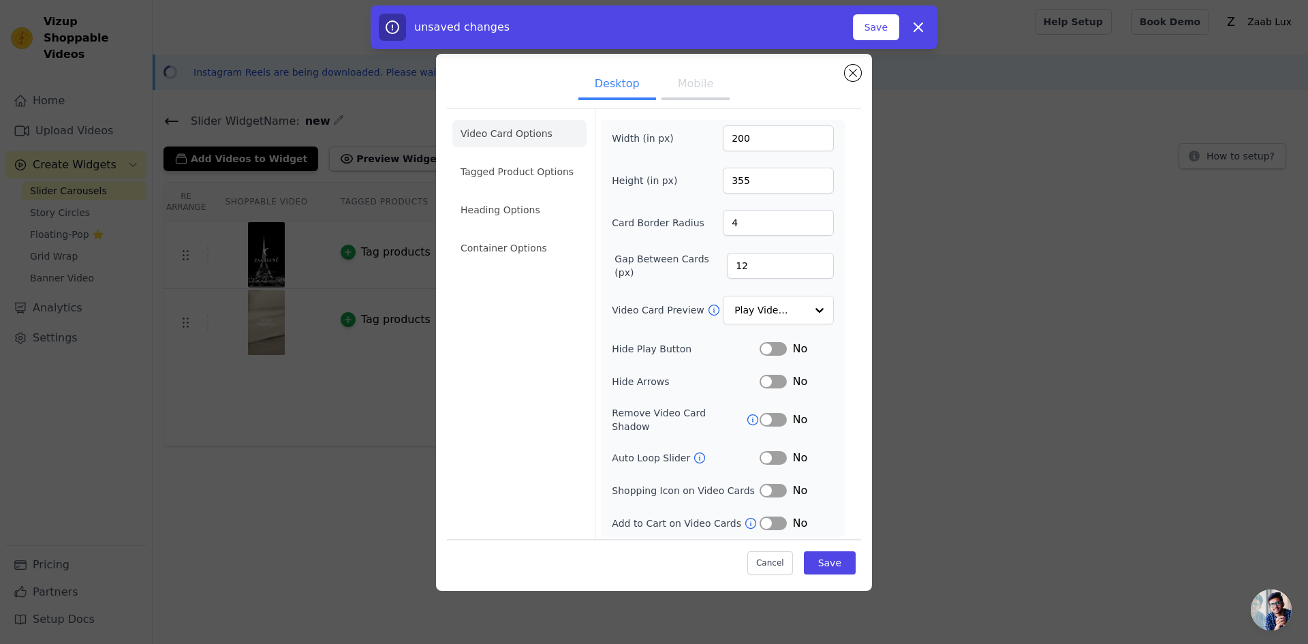
click at [676, 79] on button "Mobile" at bounding box center [695, 85] width 68 height 30
click at [854, 76] on button "Close modal" at bounding box center [853, 73] width 16 height 16
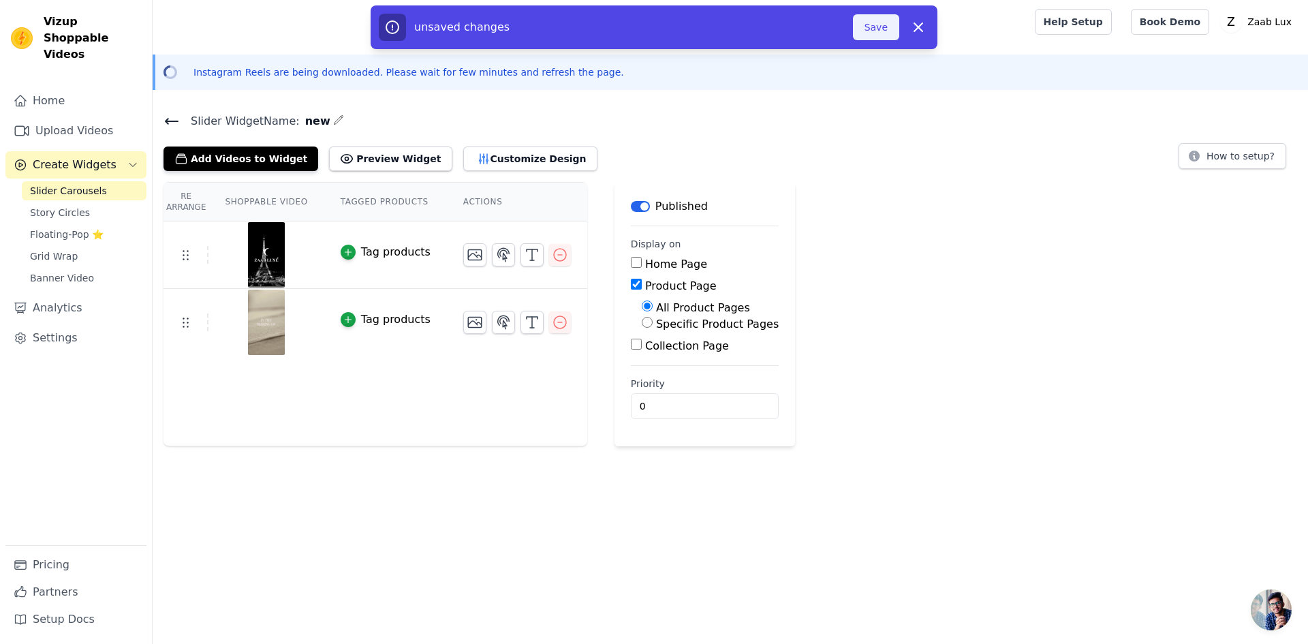
click at [879, 29] on button "Save" at bounding box center [876, 27] width 46 height 26
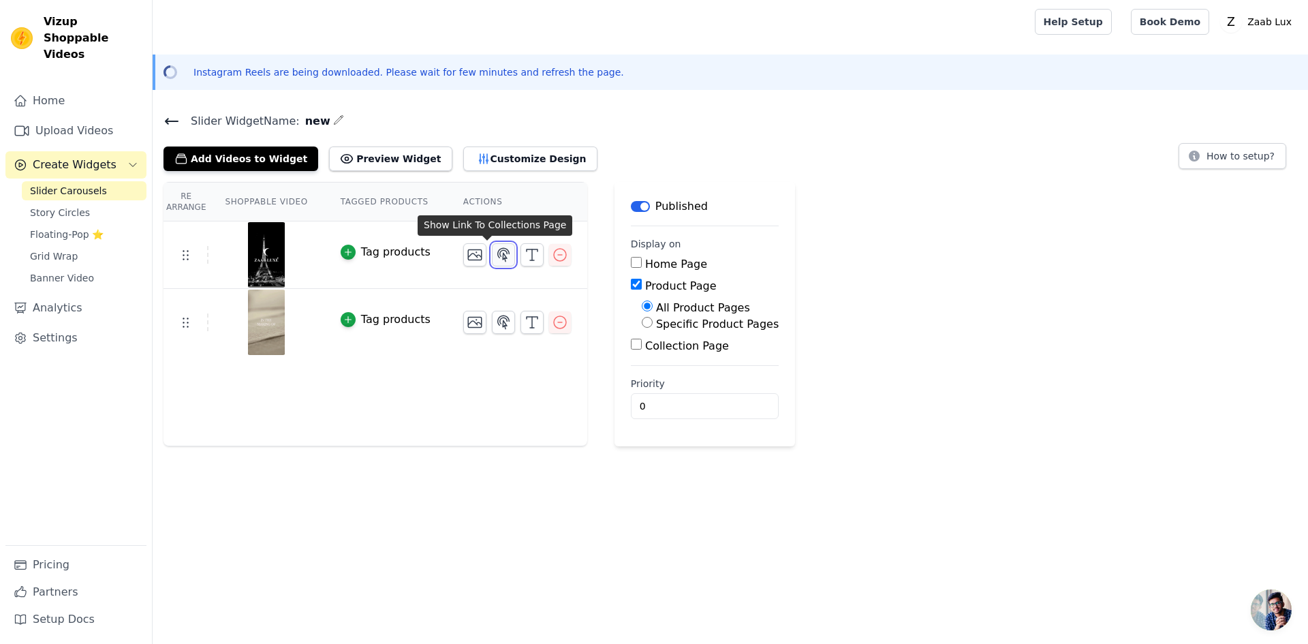
click at [495, 251] on icon "button" at bounding box center [503, 255] width 16 height 16
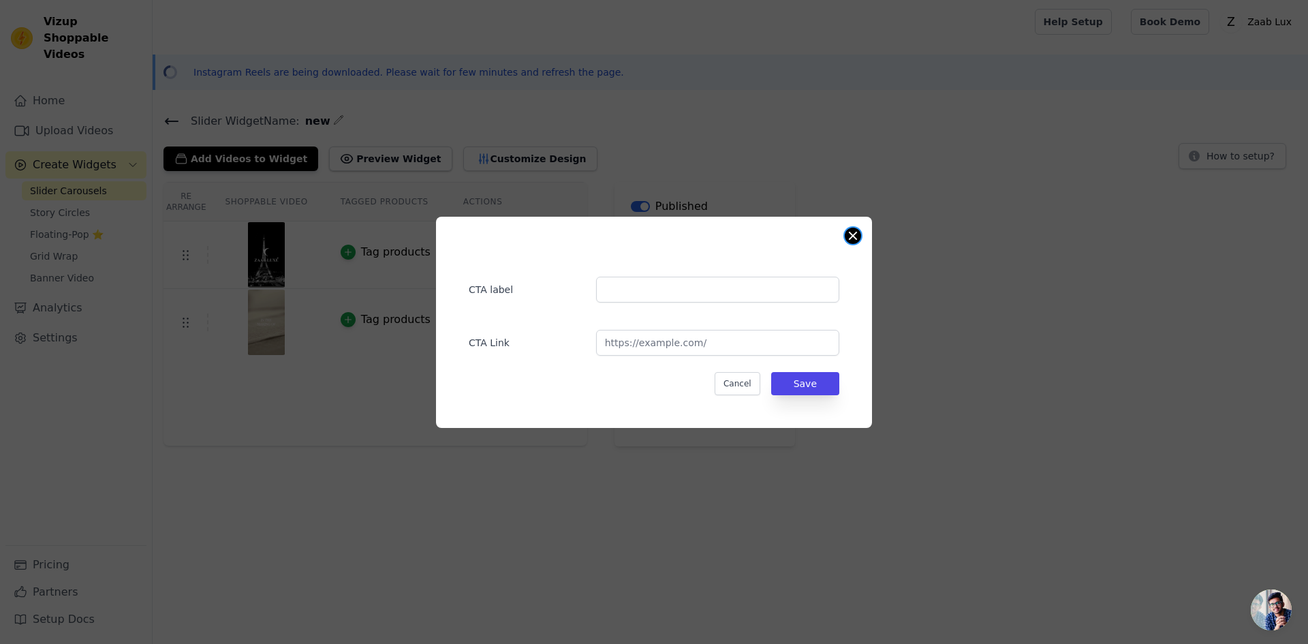
click at [858, 240] on button "Close modal" at bounding box center [853, 236] width 16 height 16
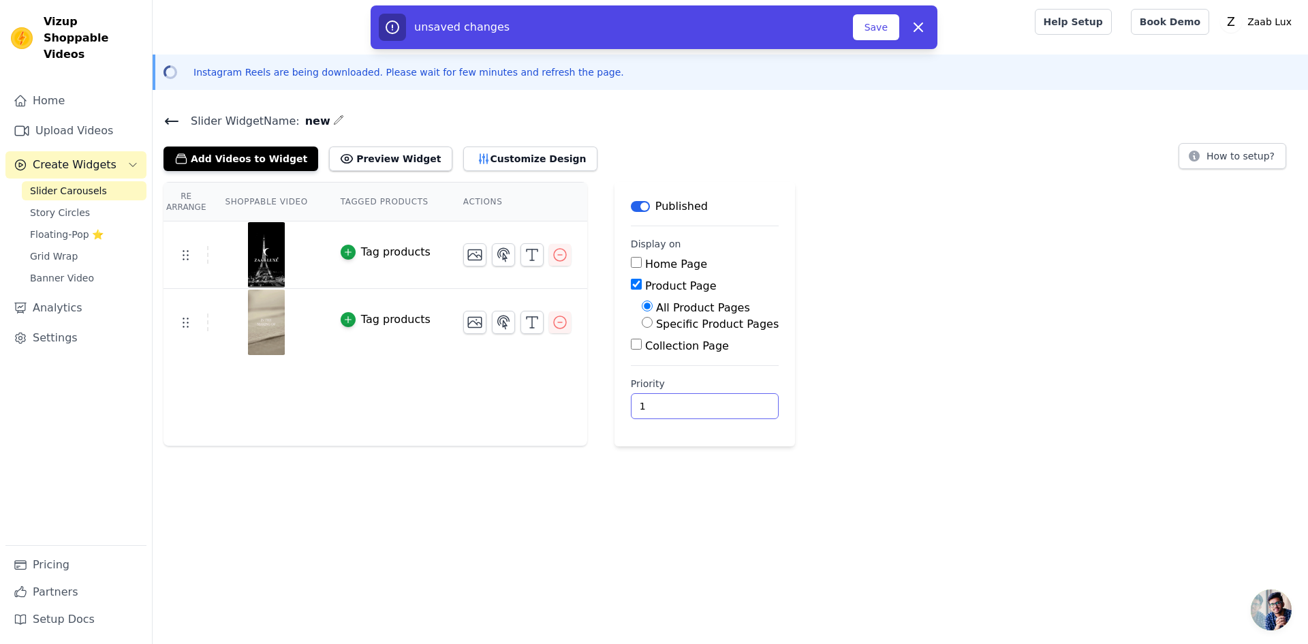
type input "1"
click at [717, 400] on input "1" at bounding box center [705, 406] width 148 height 26
click at [871, 25] on button "Save" at bounding box center [876, 27] width 46 height 26
click at [871, 35] on button "Save" at bounding box center [876, 27] width 46 height 26
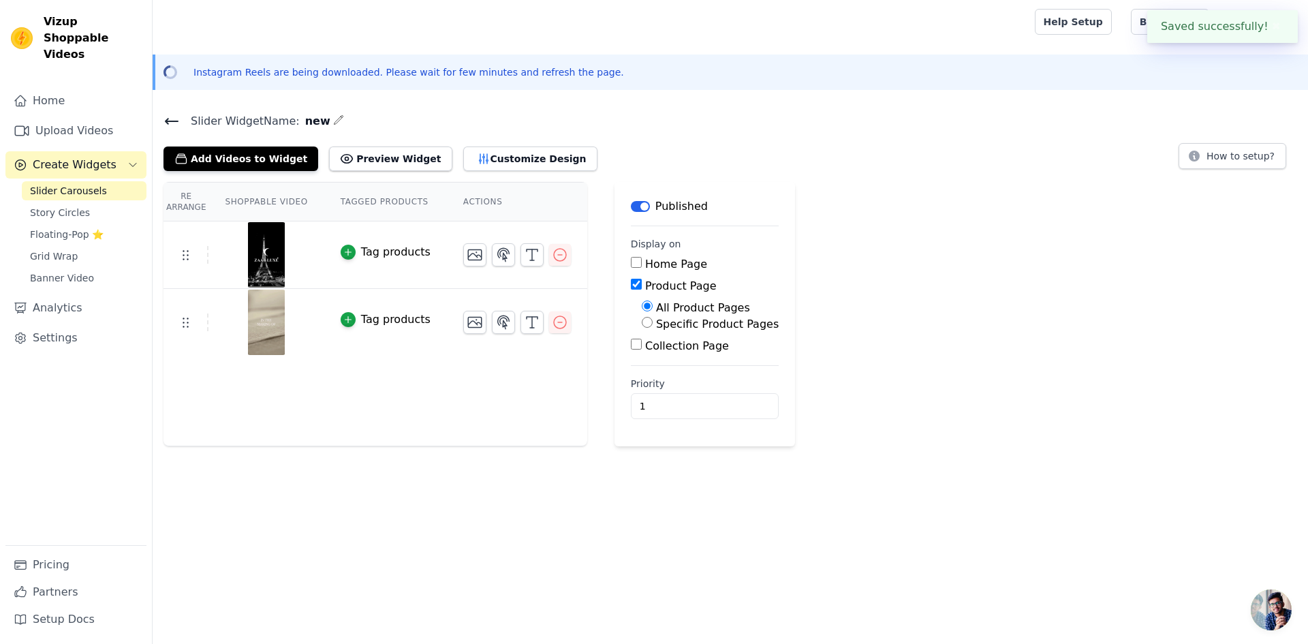
click at [871, 35] on div at bounding box center [590, 22] width 855 height 44
click at [52, 206] on span "Story Circles" at bounding box center [60, 213] width 60 height 14
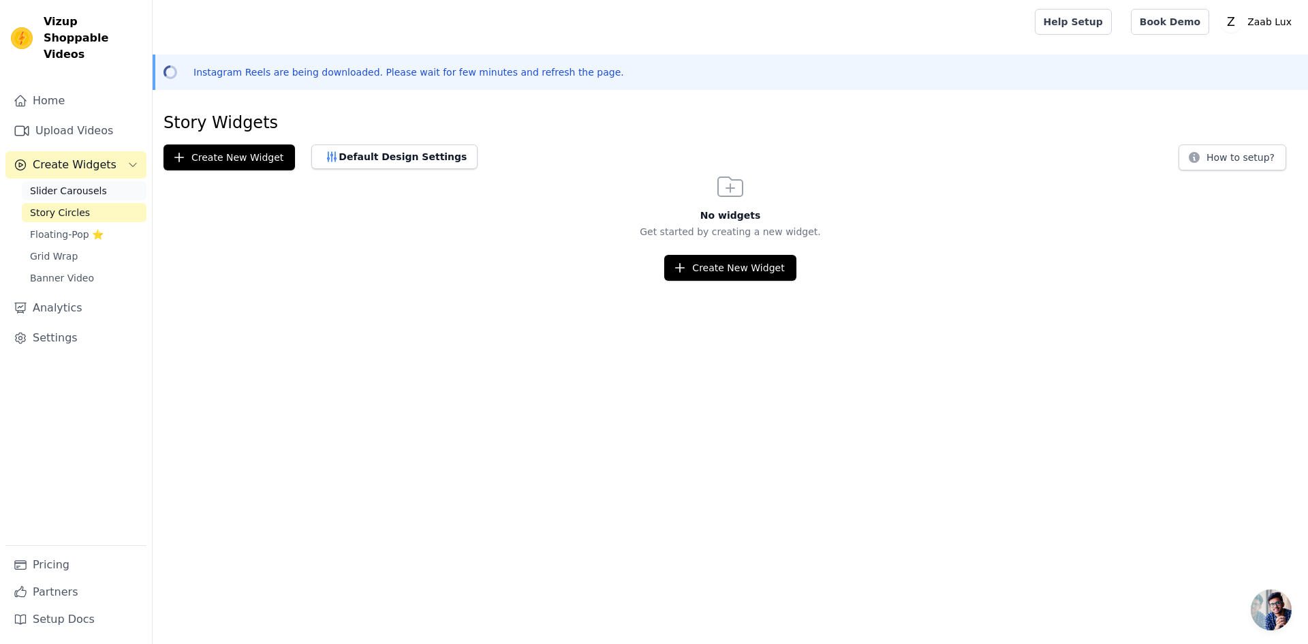
click at [77, 184] on span "Slider Carousels" at bounding box center [68, 191] width 77 height 14
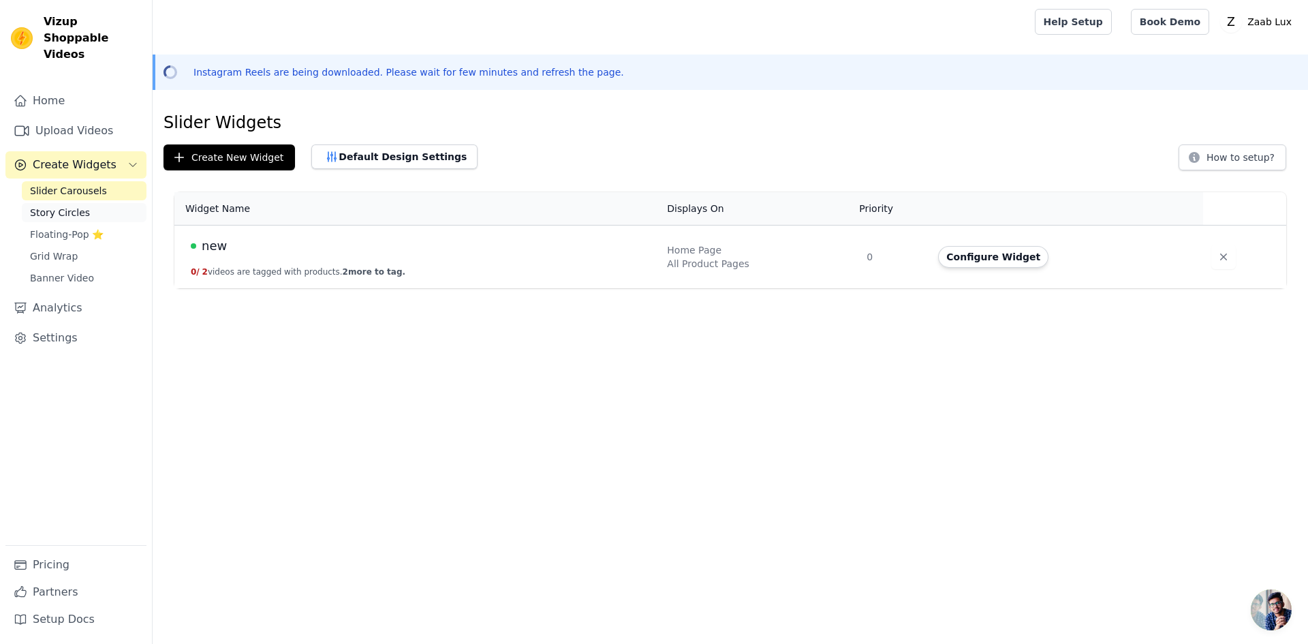
click at [74, 203] on link "Story Circles" at bounding box center [84, 212] width 125 height 19
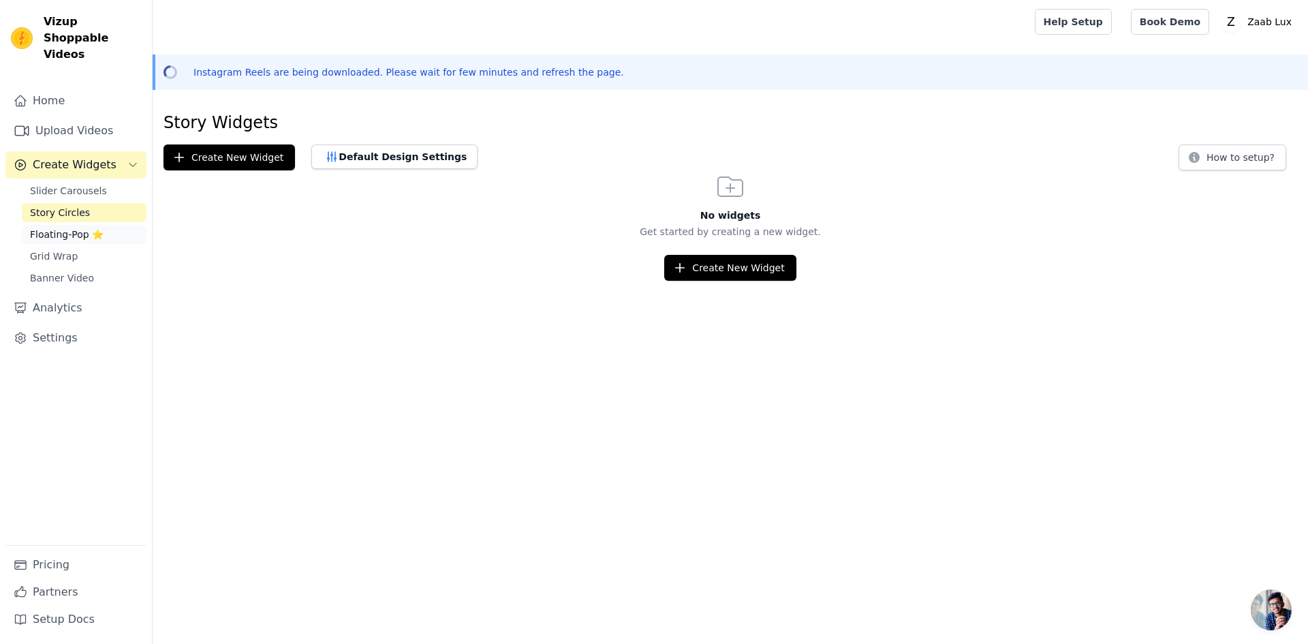
click at [71, 228] on span "Floating-Pop ⭐" at bounding box center [67, 235] width 74 height 14
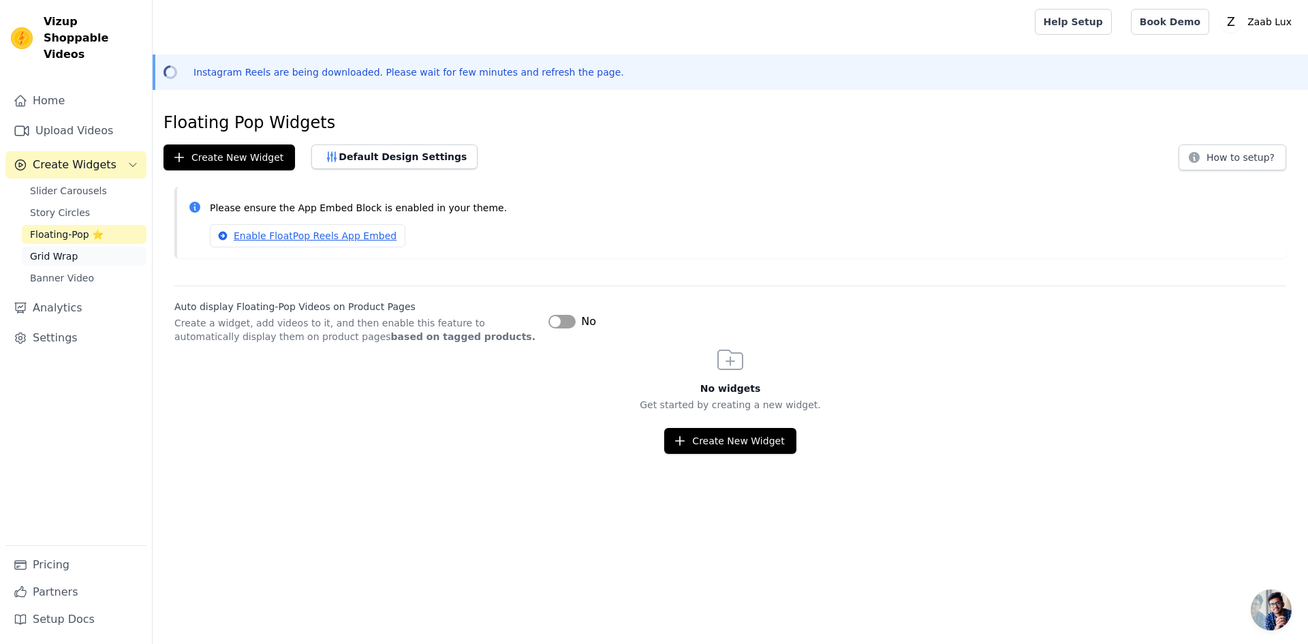
click at [67, 249] on span "Grid Wrap" at bounding box center [54, 256] width 48 height 14
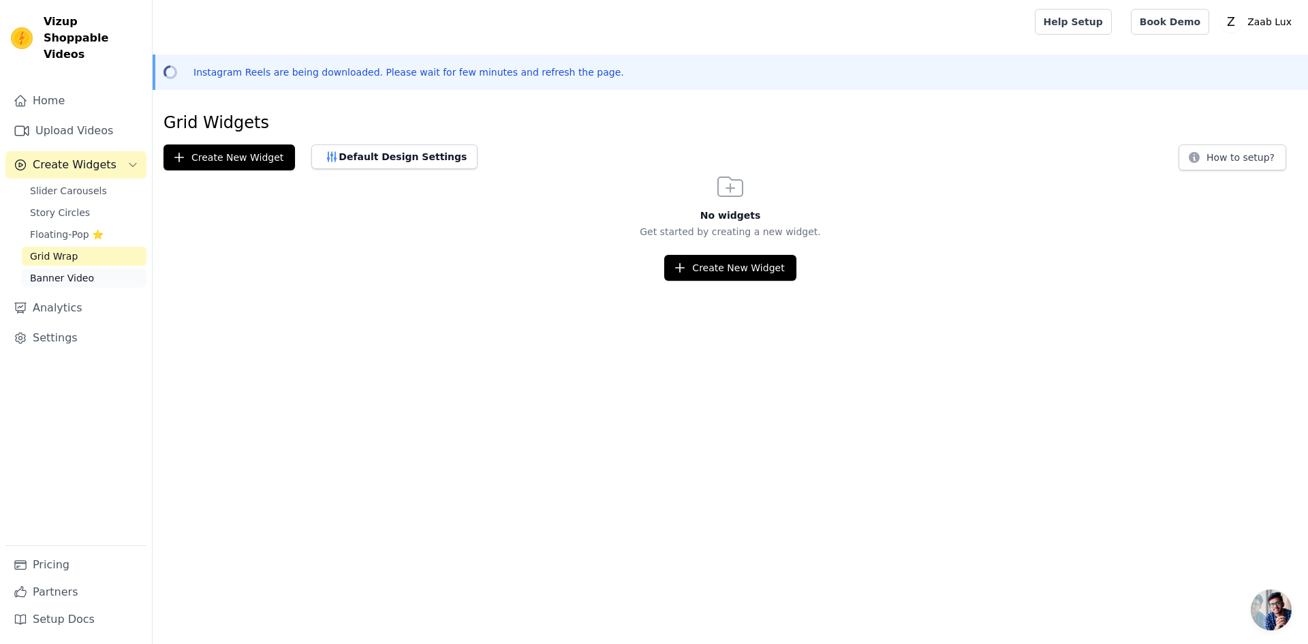
click at [69, 271] on span "Banner Video" at bounding box center [62, 278] width 64 height 14
click at [82, 294] on link "Analytics" at bounding box center [75, 307] width 141 height 27
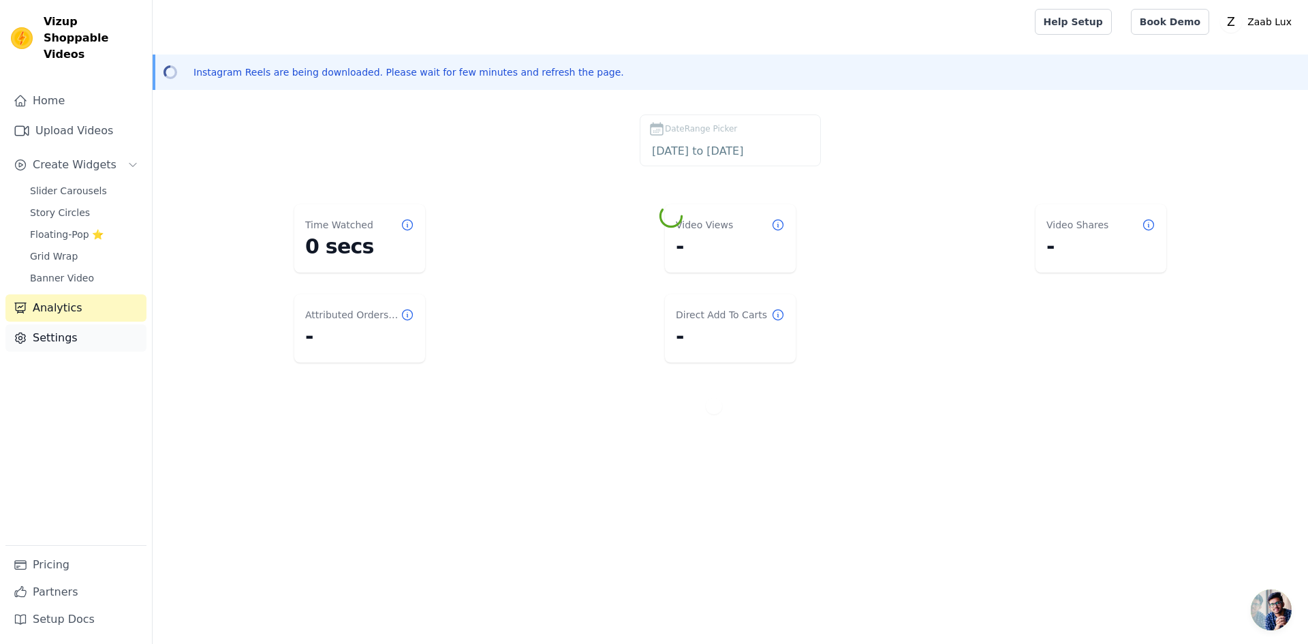
click at [70, 324] on link "Settings" at bounding box center [75, 337] width 141 height 27
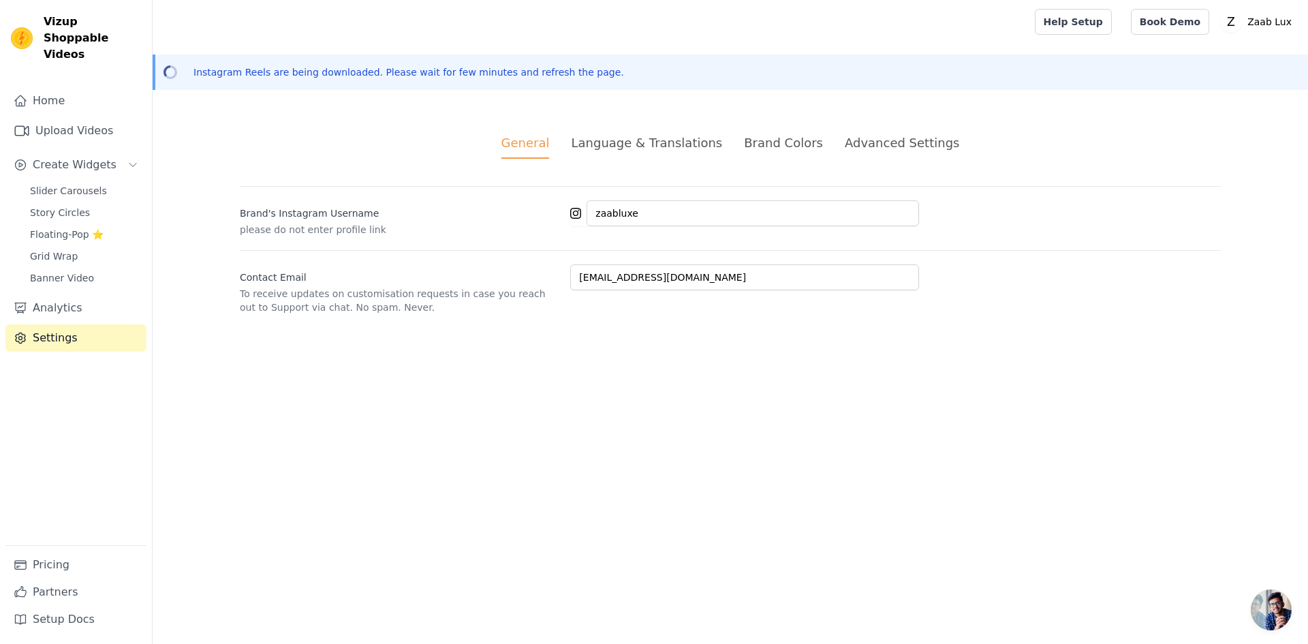
click at [663, 144] on div "Language & Translations" at bounding box center [646, 143] width 151 height 18
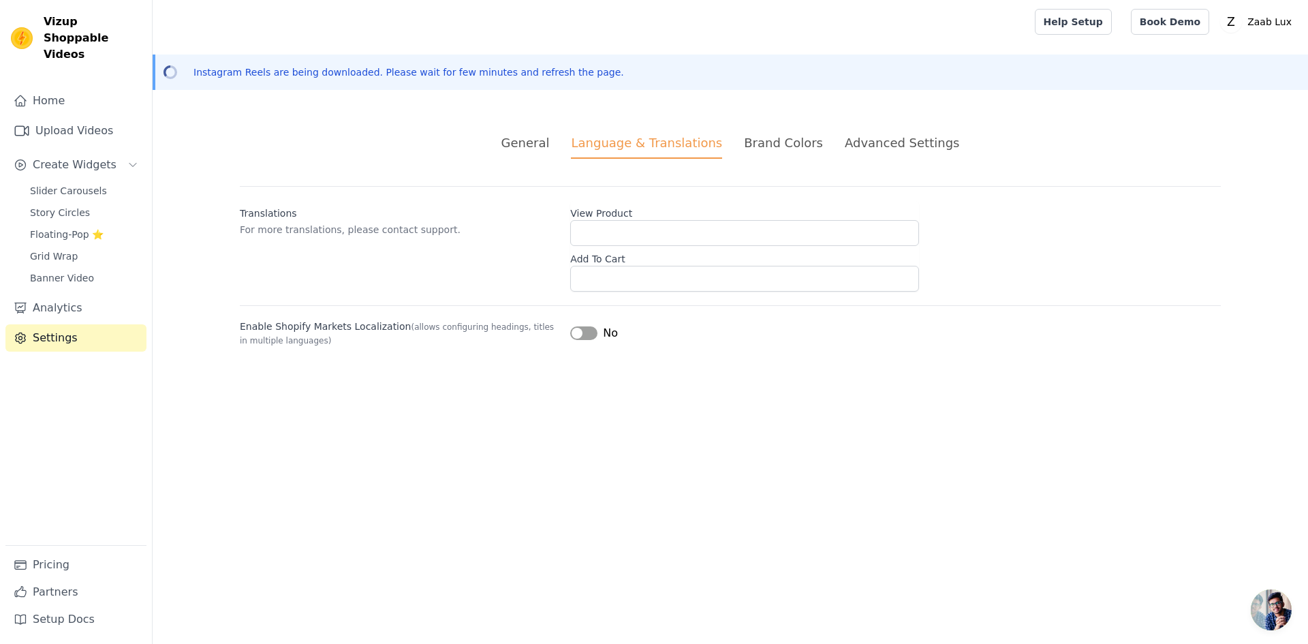
click at [800, 135] on div "Brand Colors" at bounding box center [783, 143] width 79 height 18
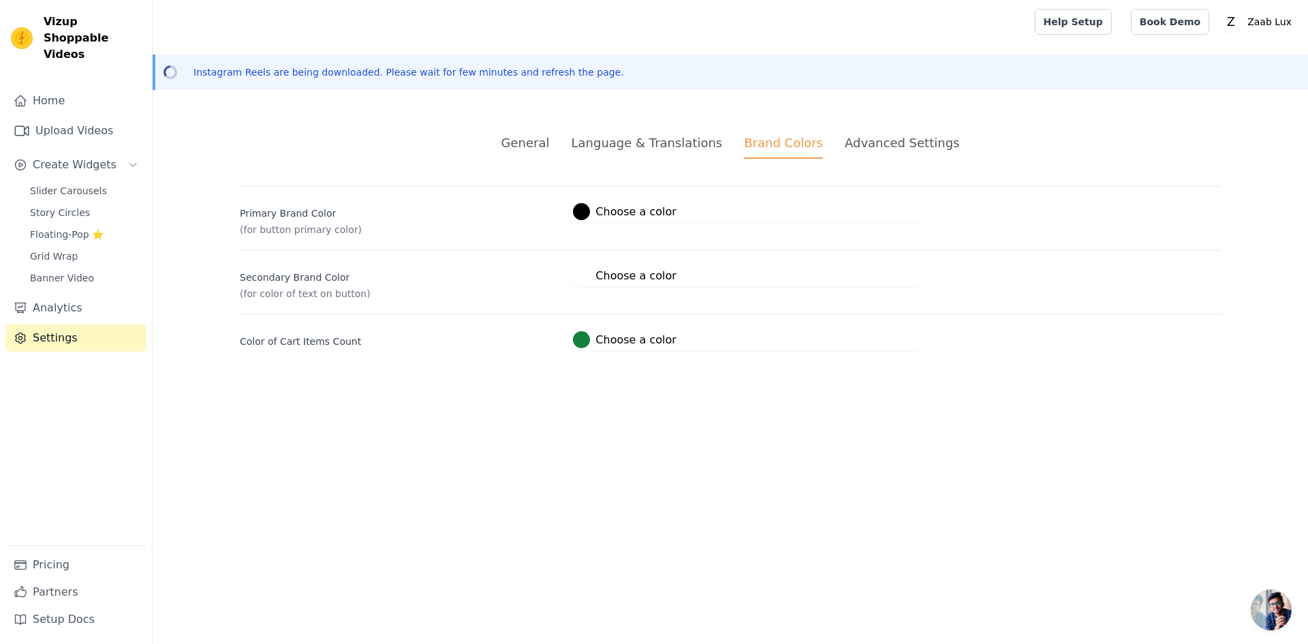
click at [889, 140] on div "Advanced Settings" at bounding box center [902, 143] width 114 height 18
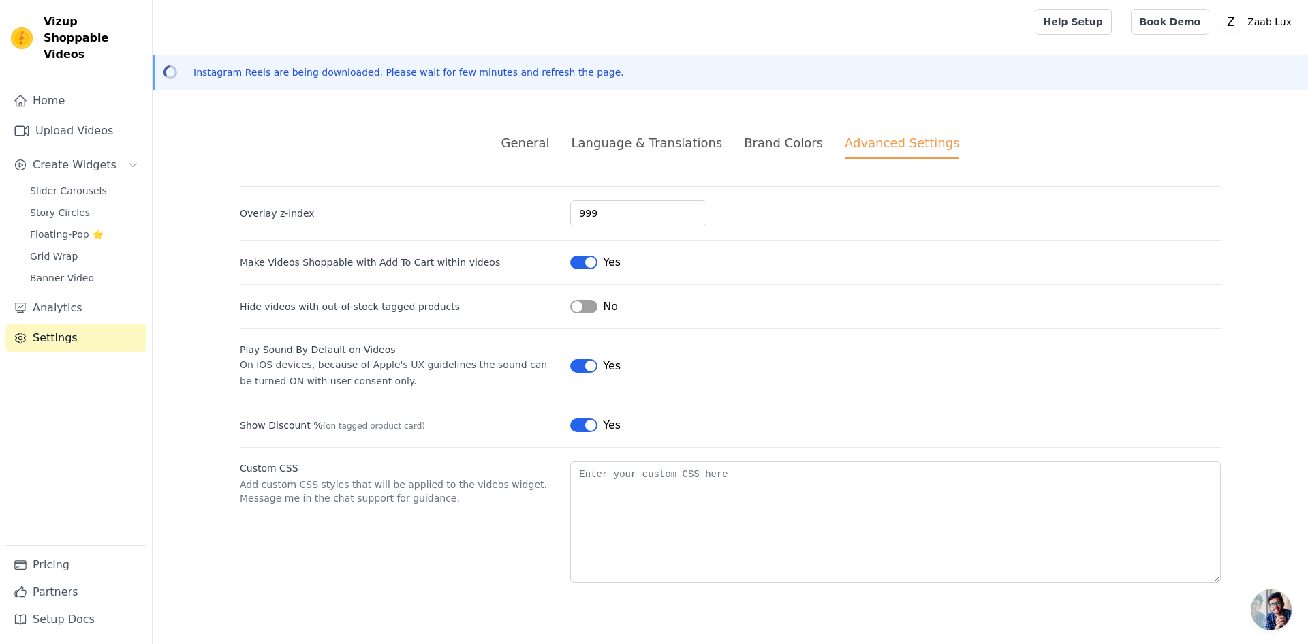
click at [512, 142] on ul "General Language & Translations Brand Colors Advanced Settings" at bounding box center [730, 146] width 981 height 25
click at [542, 136] on div "General" at bounding box center [525, 143] width 48 height 18
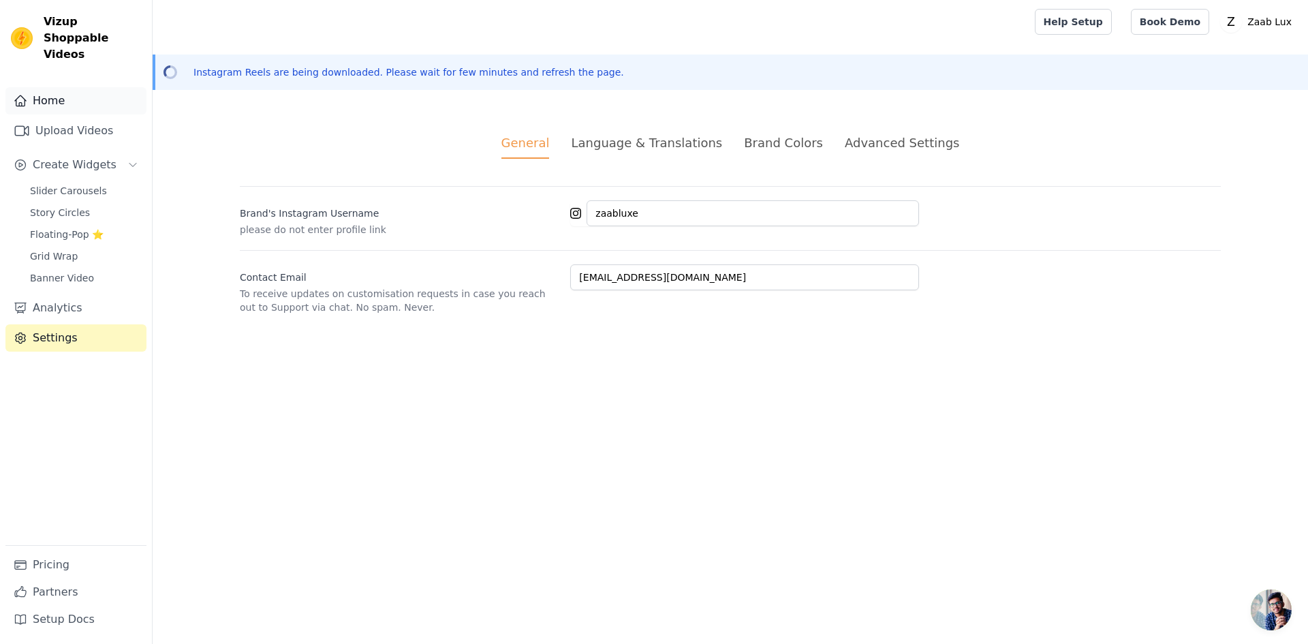
click at [48, 93] on link "Home" at bounding box center [75, 100] width 141 height 27
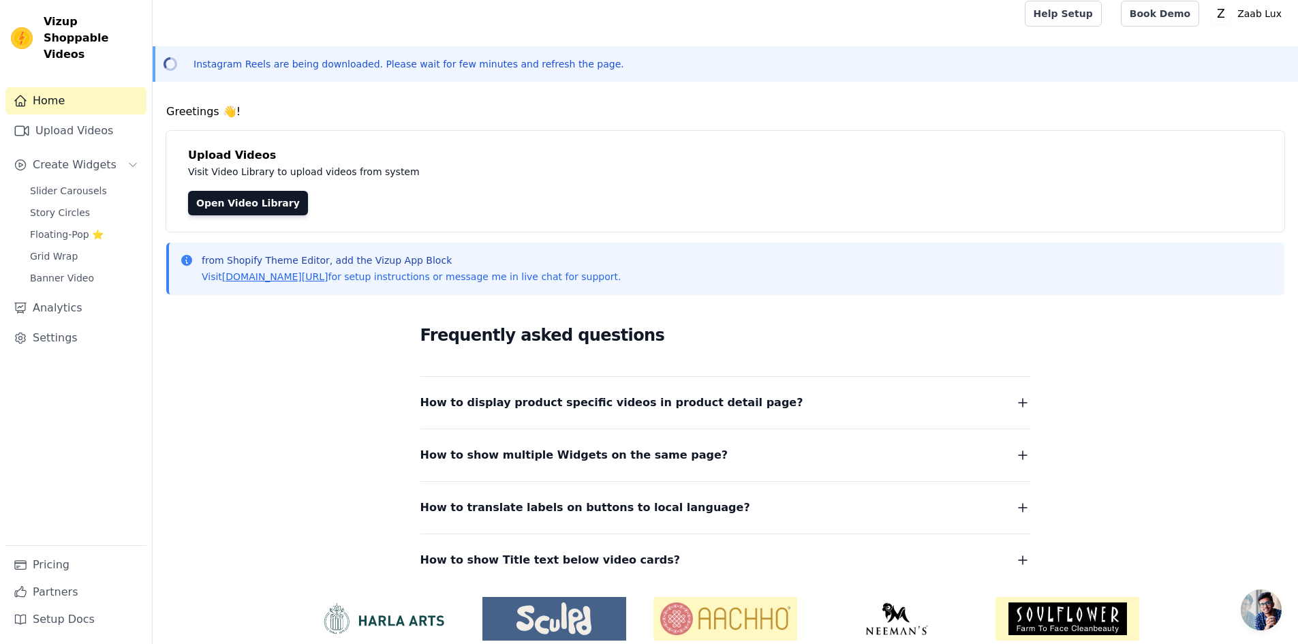
scroll to position [62, 0]
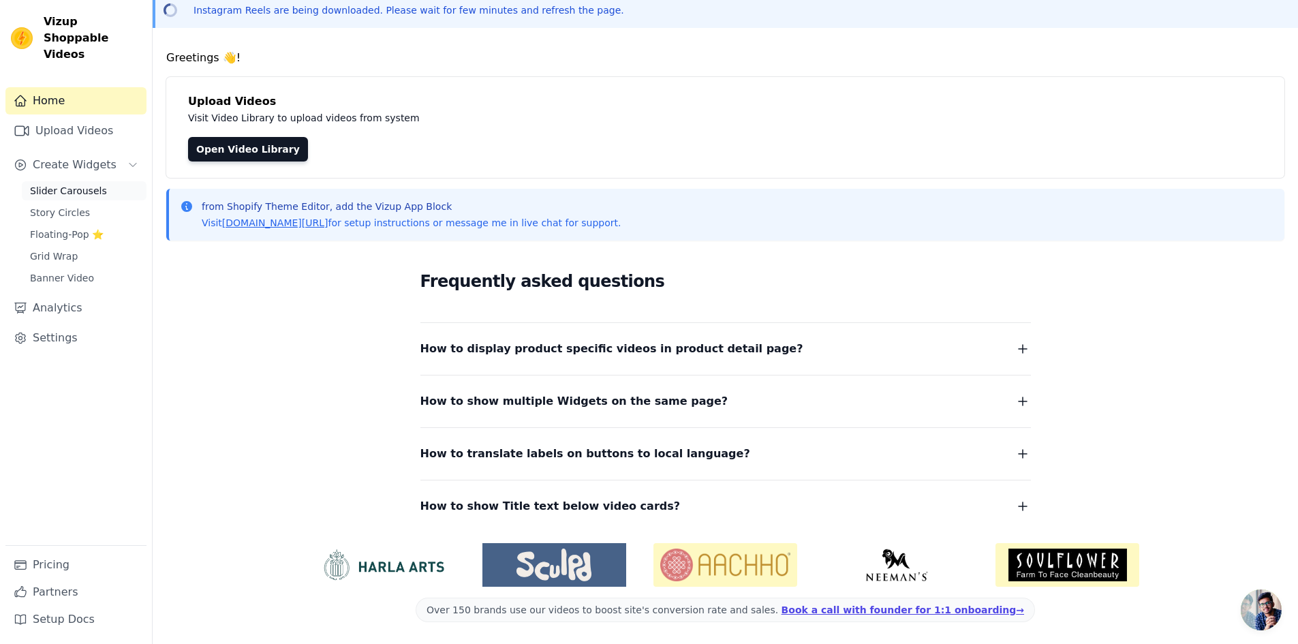
click at [89, 184] on span "Slider Carousels" at bounding box center [68, 191] width 77 height 14
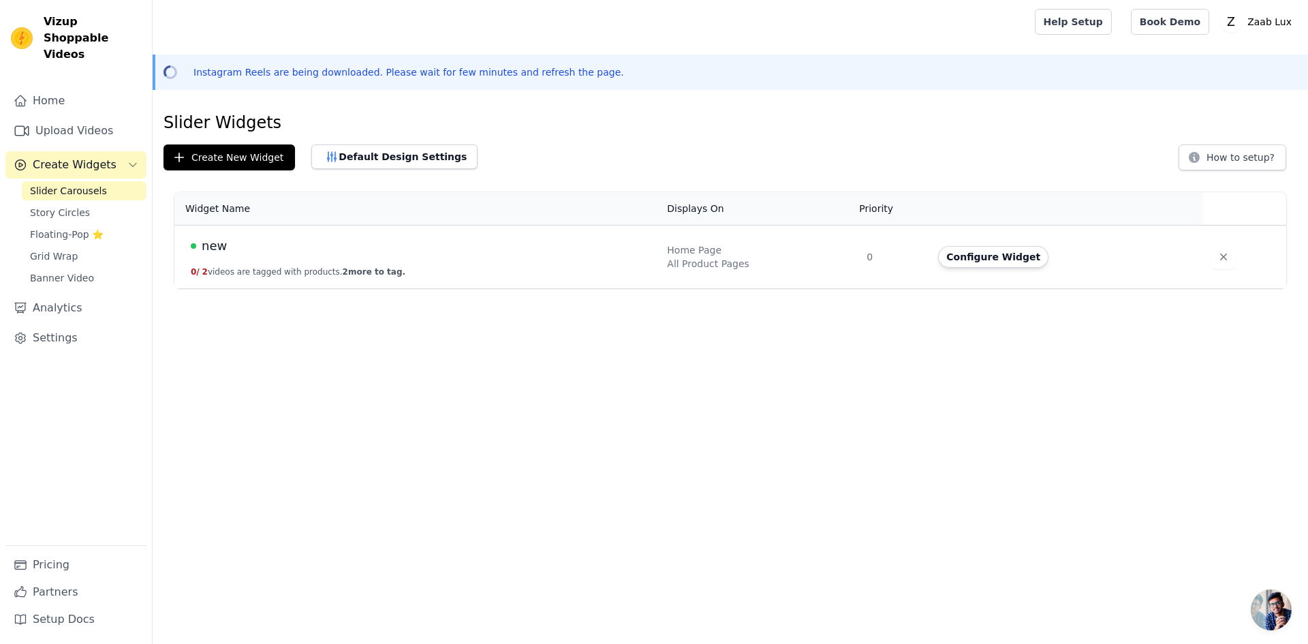
click at [206, 253] on span "new" at bounding box center [214, 245] width 25 height 19
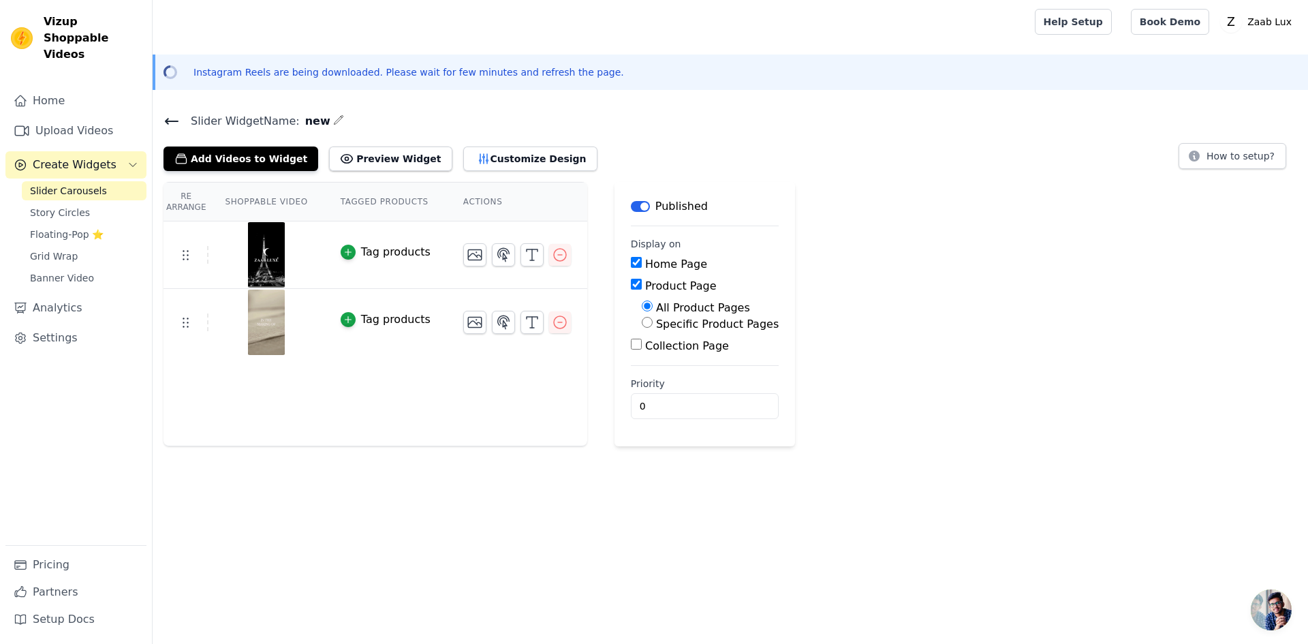
click at [247, 196] on th "Shoppable Video" at bounding box center [265, 202] width 115 height 39
click at [459, 198] on th "Actions" at bounding box center [517, 202] width 140 height 39
click at [1273, 156] on button "How to setup?" at bounding box center [1232, 156] width 108 height 26
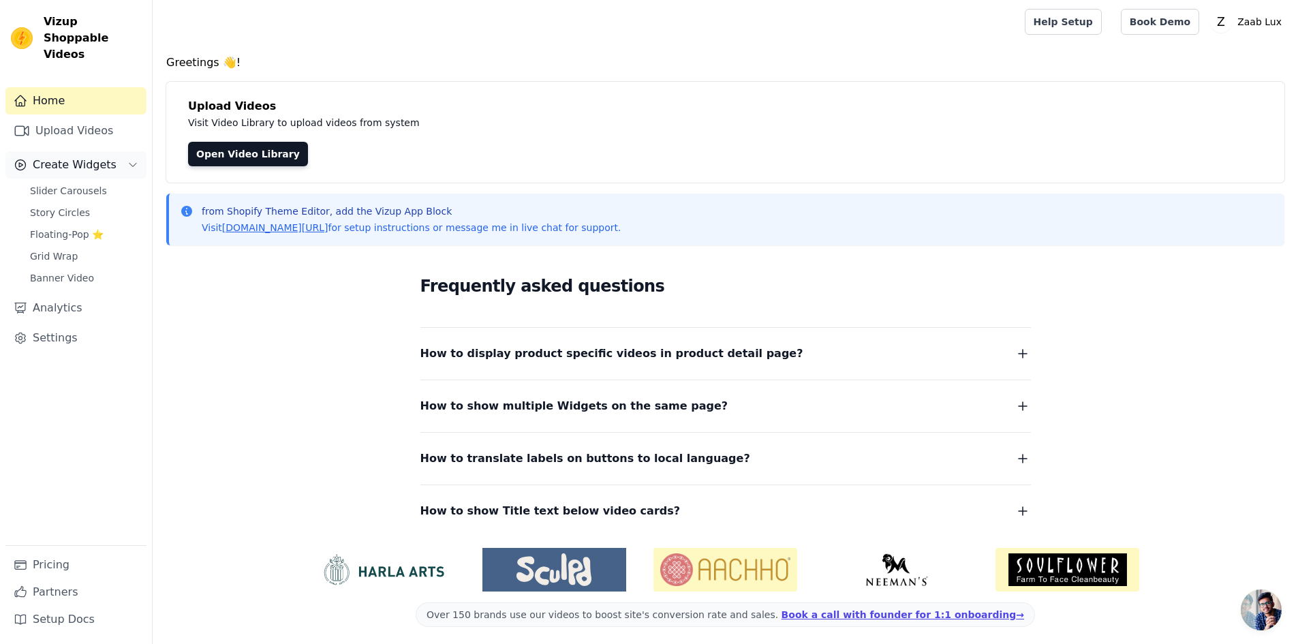
click at [80, 157] on span "Create Widgets" at bounding box center [75, 165] width 84 height 16
click at [66, 184] on span "Slider Carousels" at bounding box center [68, 191] width 77 height 14
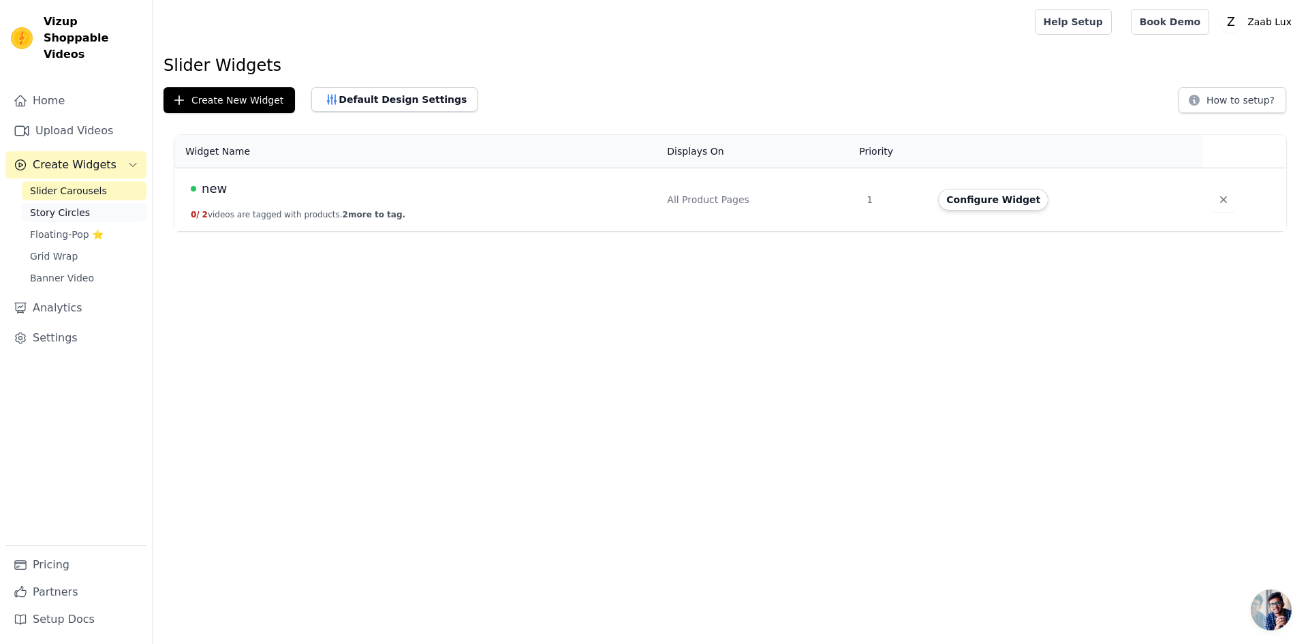
click at [91, 203] on link "Story Circles" at bounding box center [84, 212] width 125 height 19
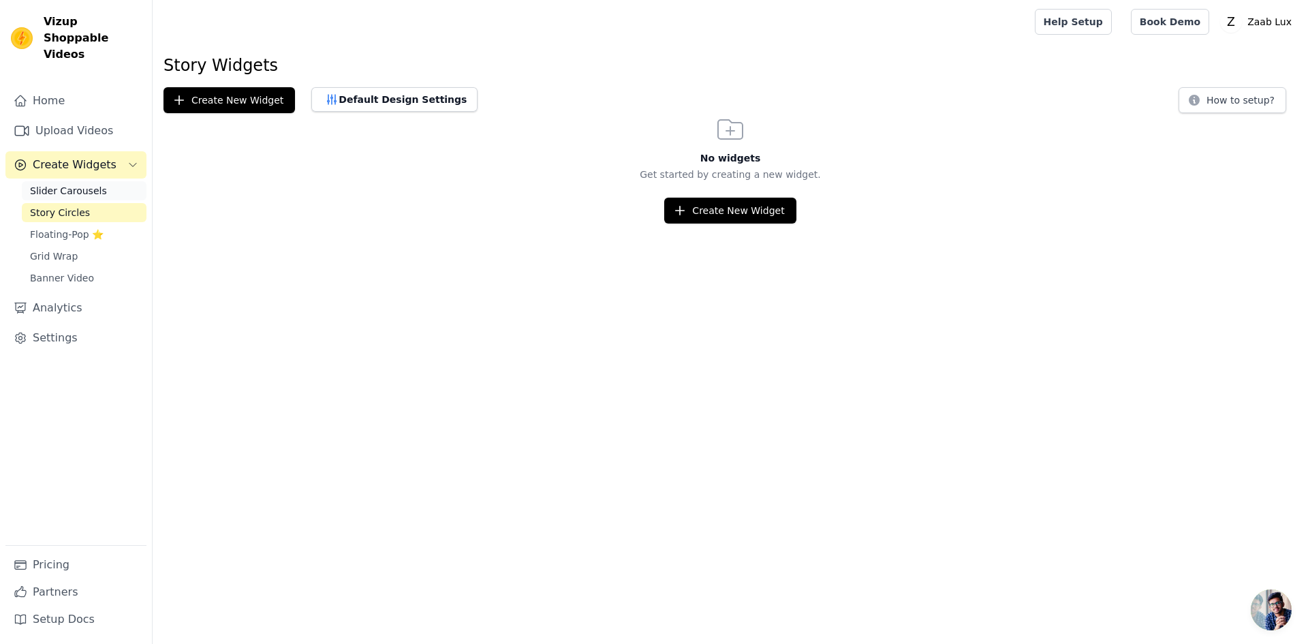
click at [80, 184] on span "Slider Carousels" at bounding box center [68, 191] width 77 height 14
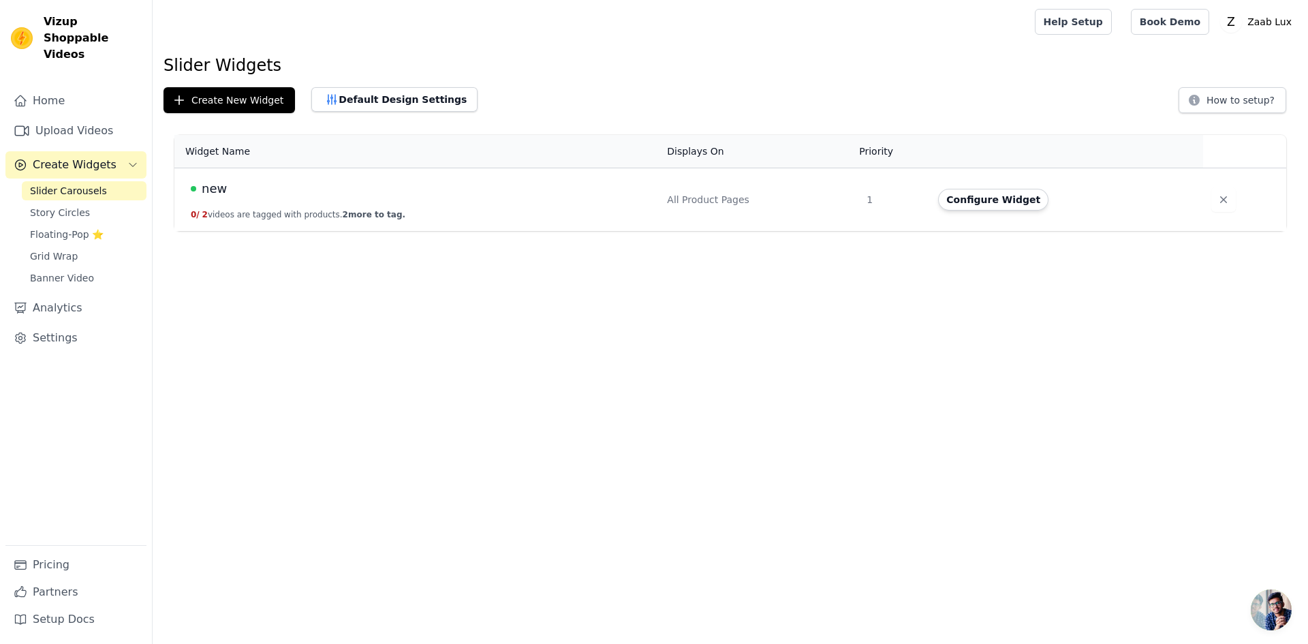
click at [905, 194] on td "1" at bounding box center [894, 199] width 72 height 63
click at [956, 194] on button "Configure Widget" at bounding box center [993, 200] width 110 height 22
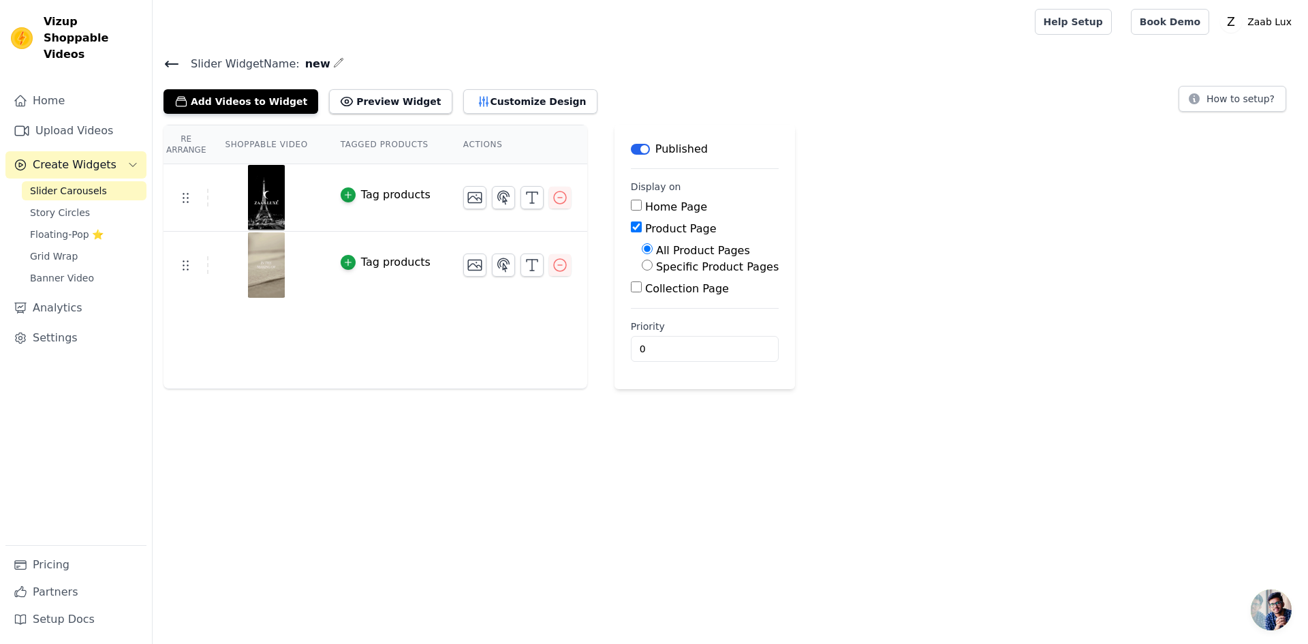
click at [651, 200] on label "Home Page" at bounding box center [676, 206] width 62 height 13
click at [642, 200] on input "Home Page" at bounding box center [636, 205] width 11 height 11
checkbox input "true"
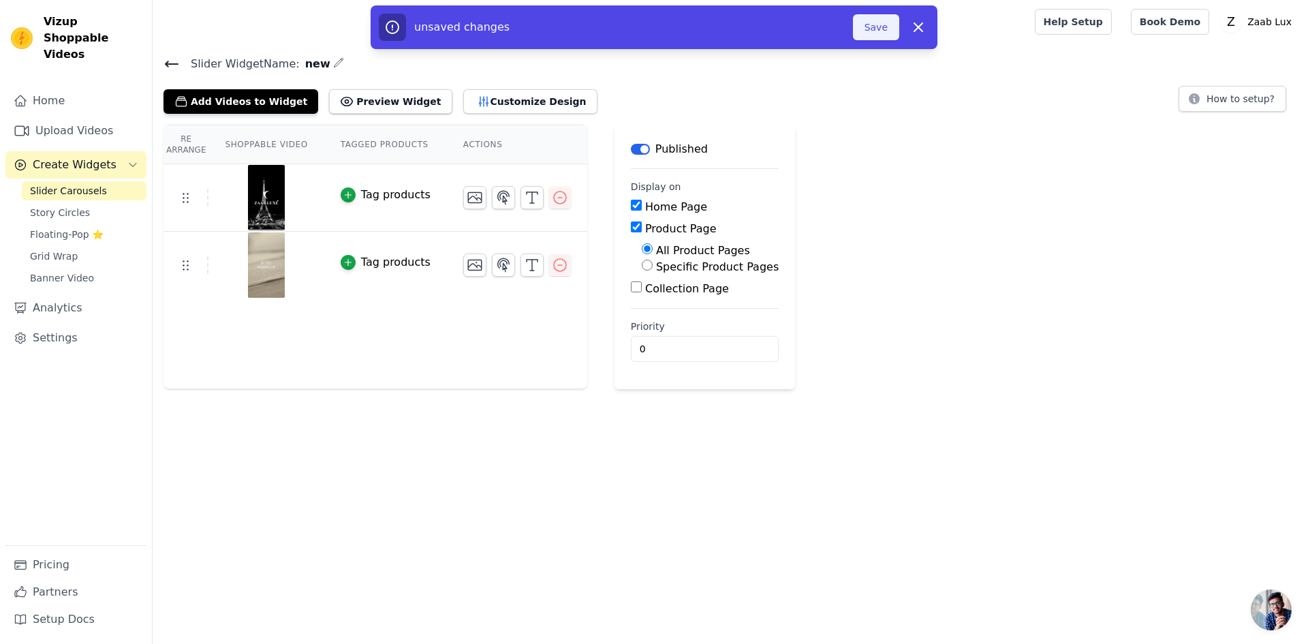
click at [884, 31] on button "Save" at bounding box center [876, 27] width 46 height 26
